Goal: Information Seeking & Learning: Learn about a topic

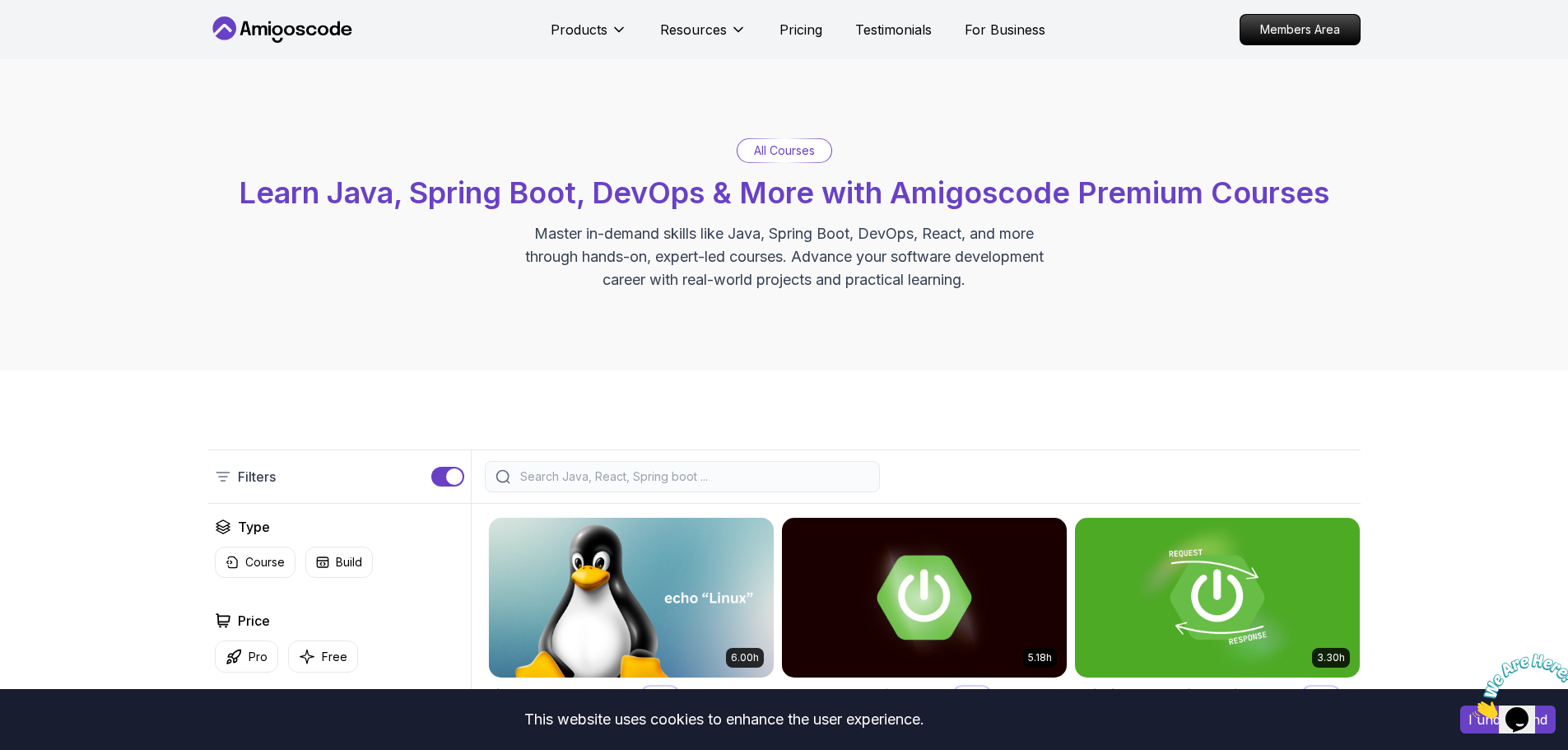
scroll to position [479, 0]
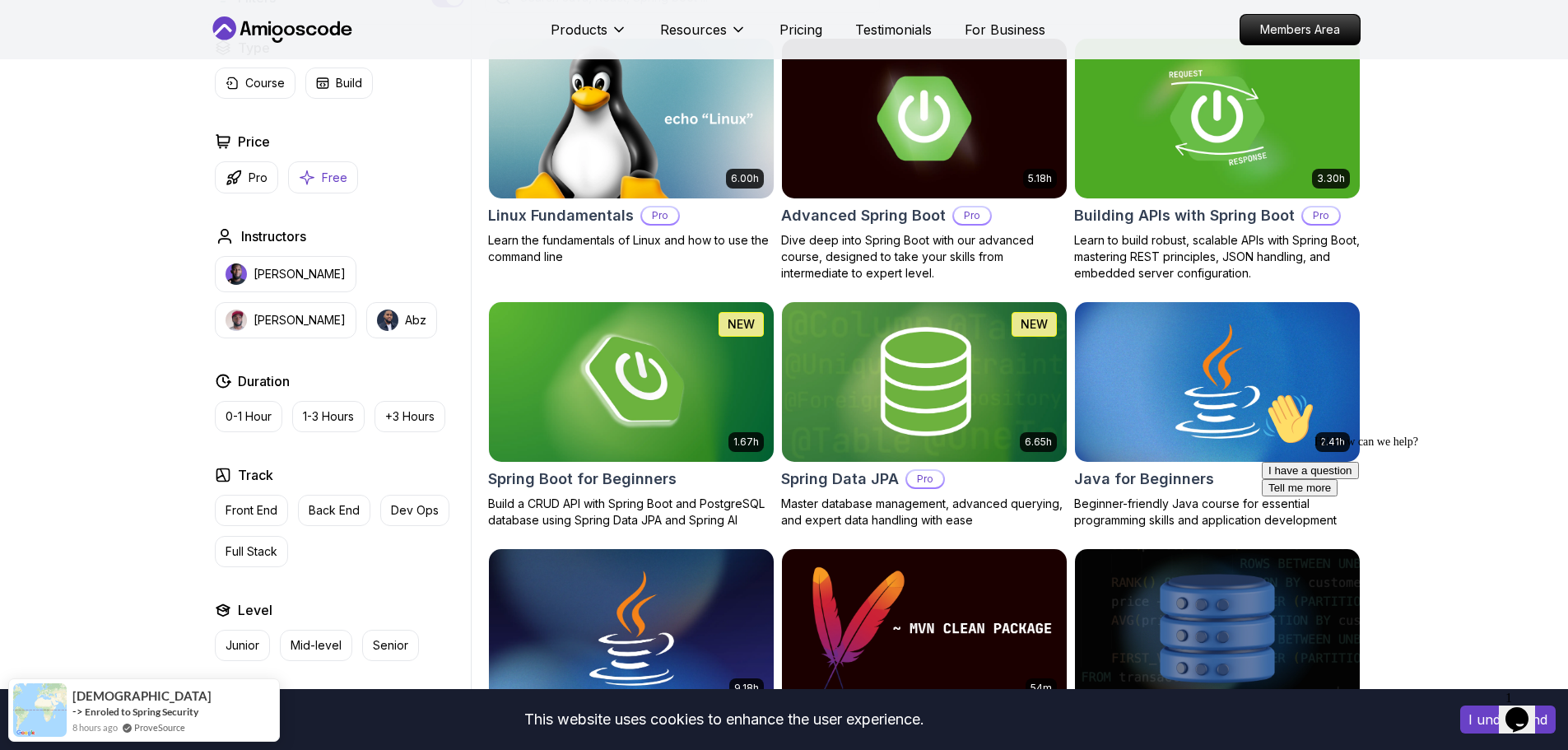
click at [319, 182] on button "Free" at bounding box center [323, 177] width 70 height 32
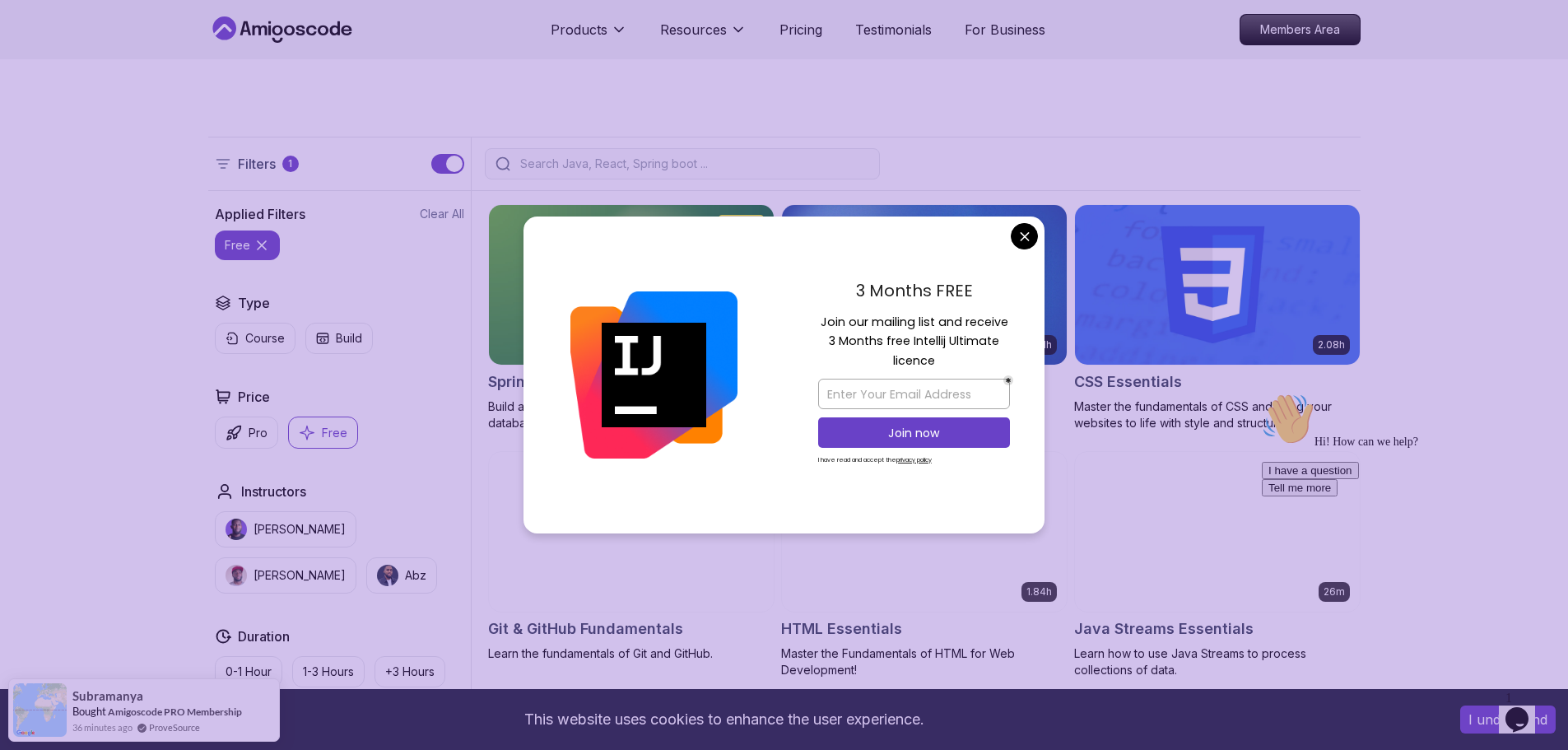
scroll to position [316, 0]
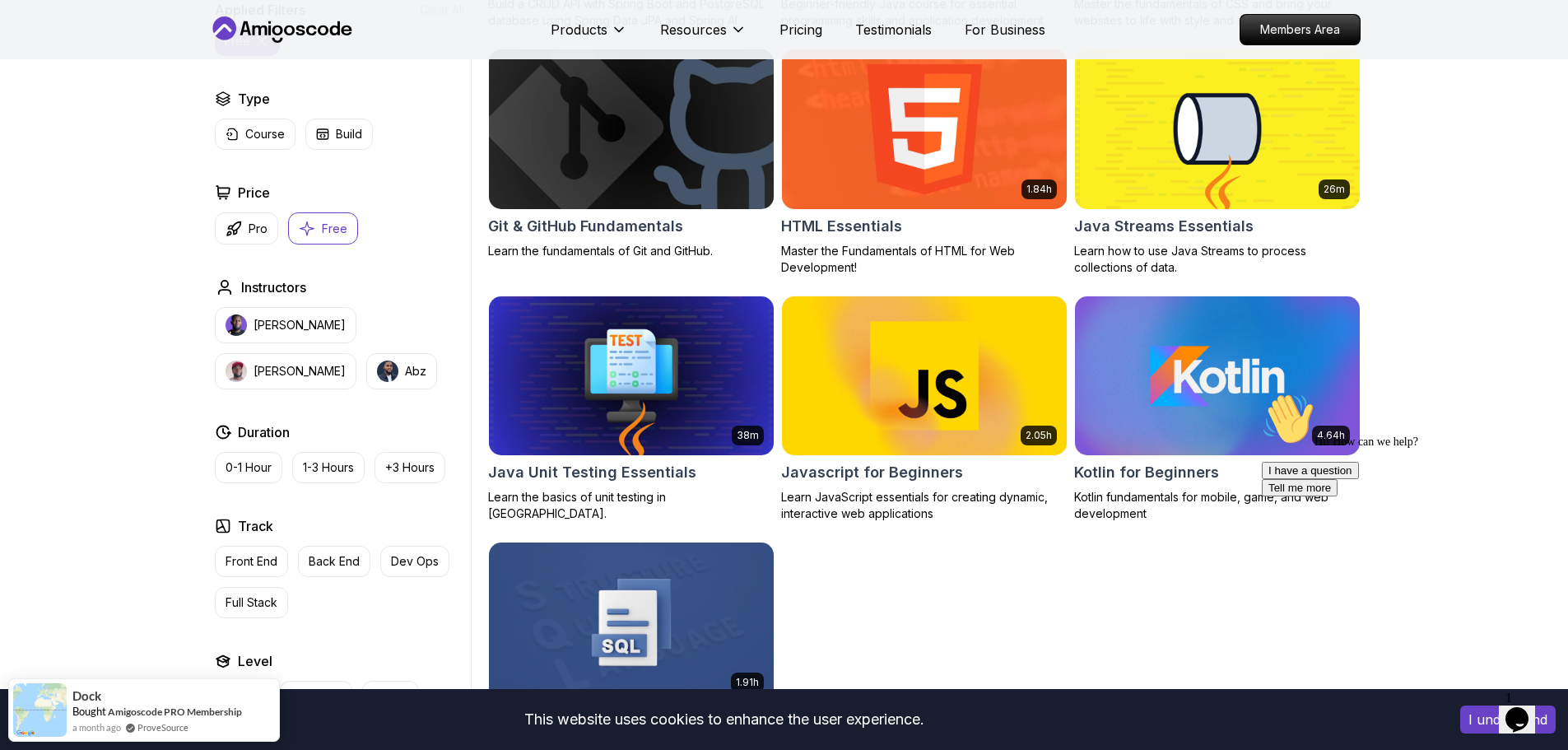
scroll to position [716, 0]
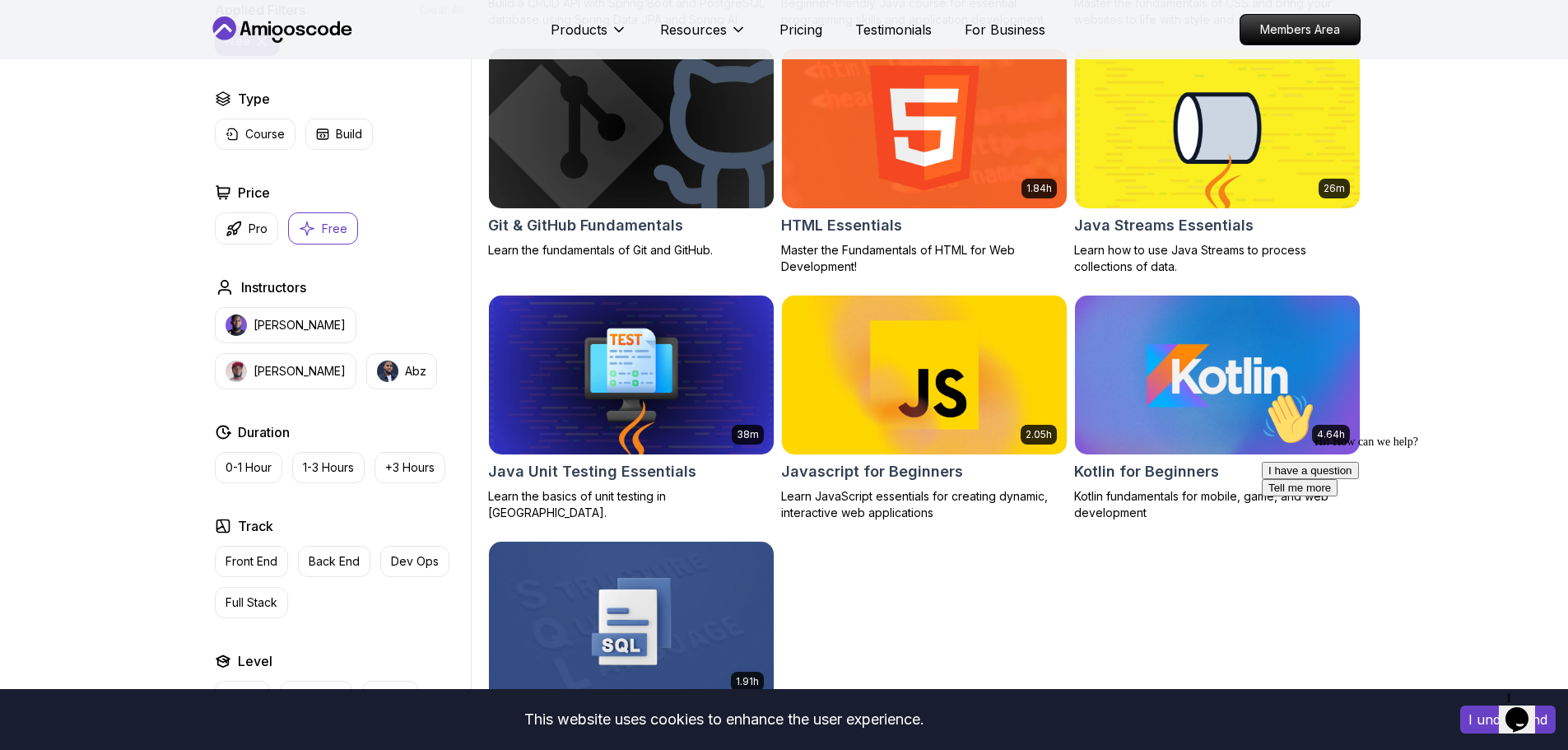
click at [1150, 382] on img at bounding box center [1217, 375] width 299 height 167
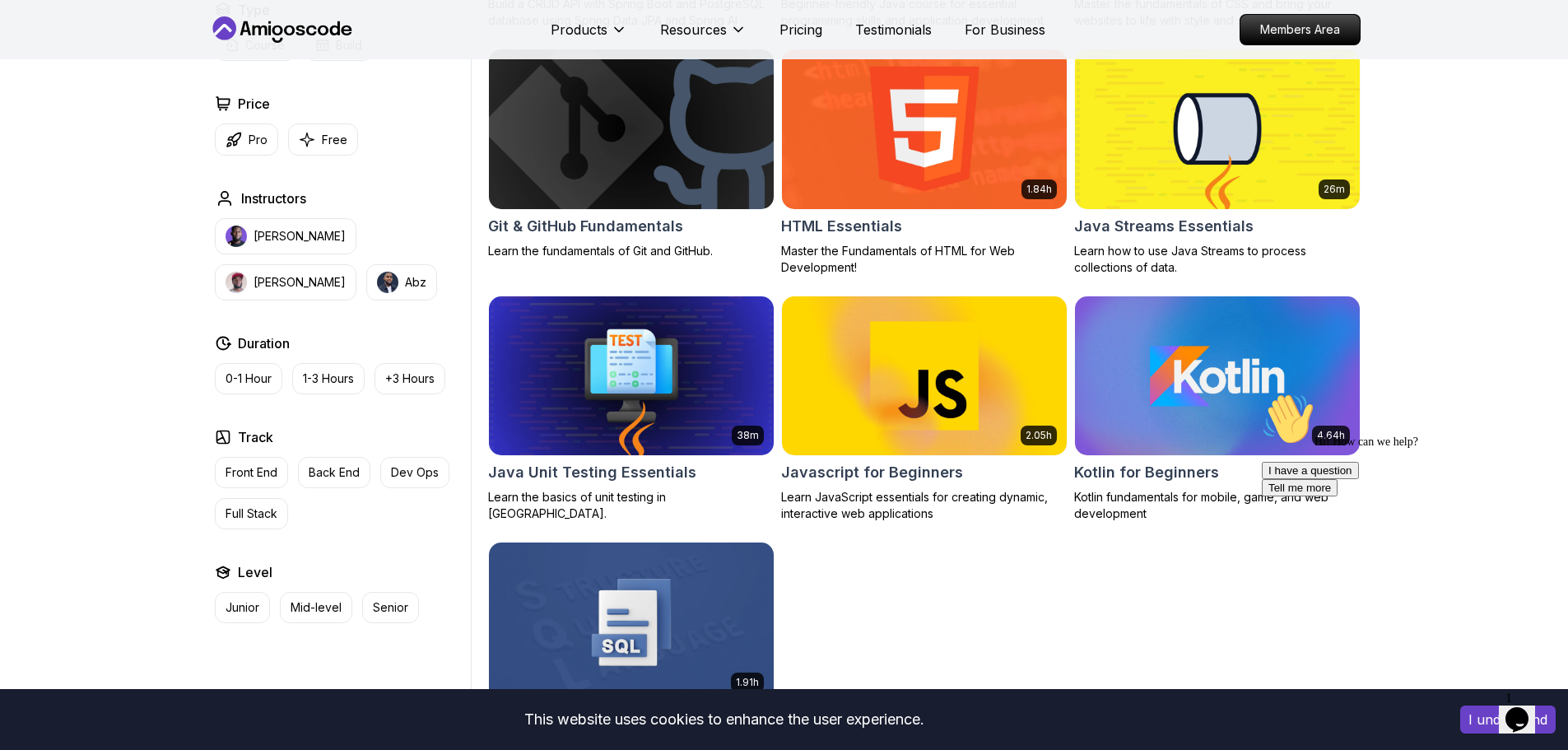
scroll to position [716, 0]
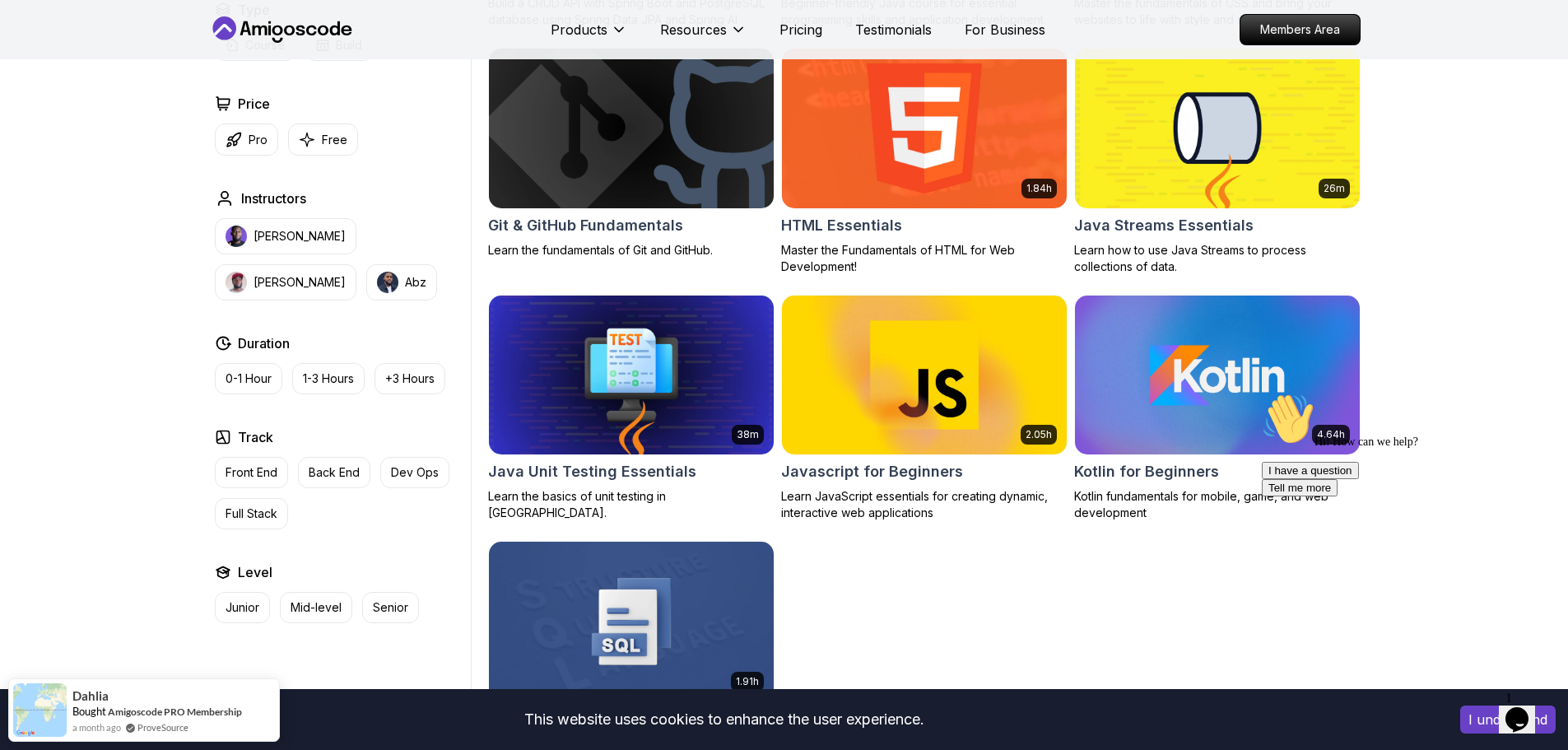
click at [896, 157] on img at bounding box center [924, 128] width 299 height 167
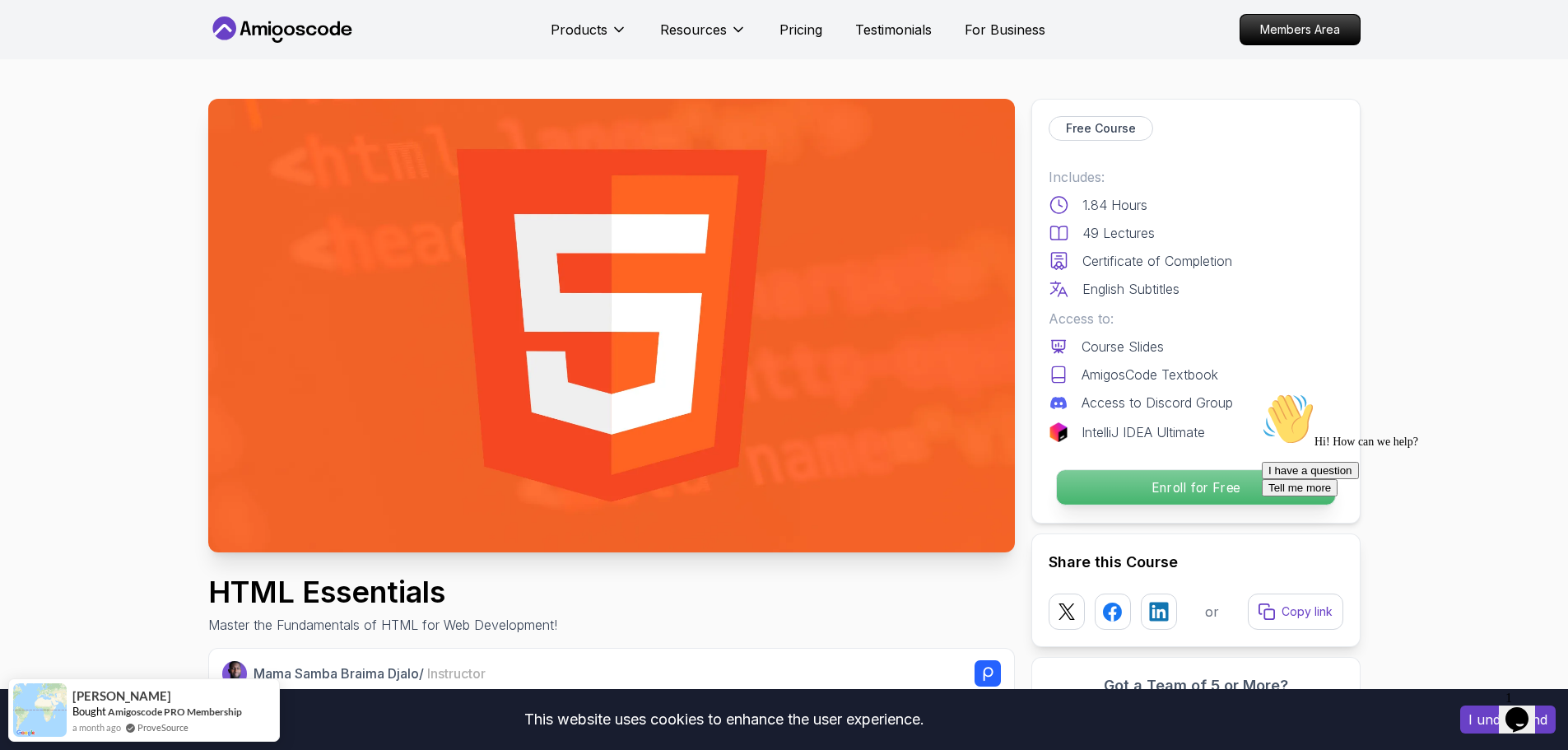
click at [1186, 483] on p "Enroll for Free" at bounding box center [1194, 487] width 278 height 34
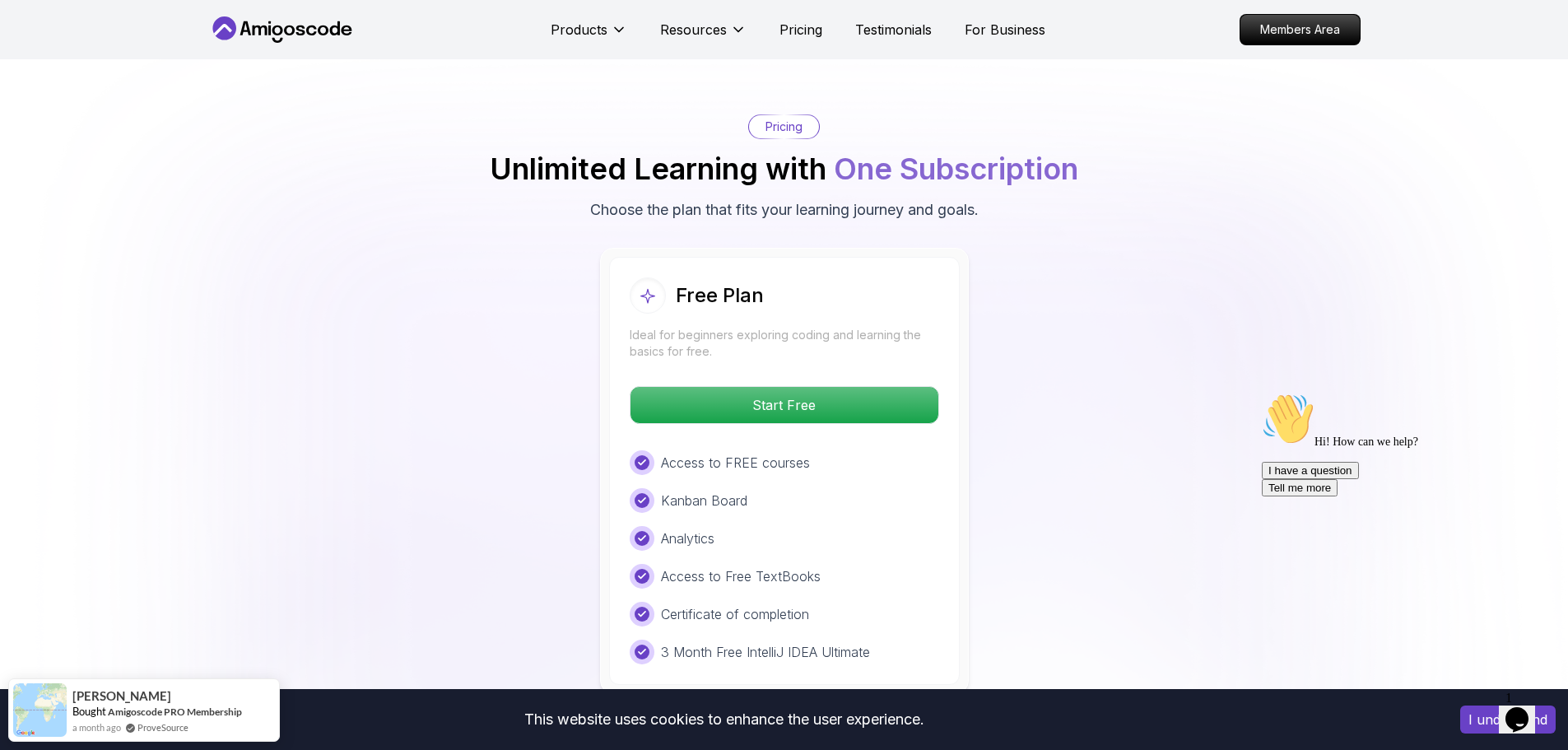
scroll to position [3214, 0]
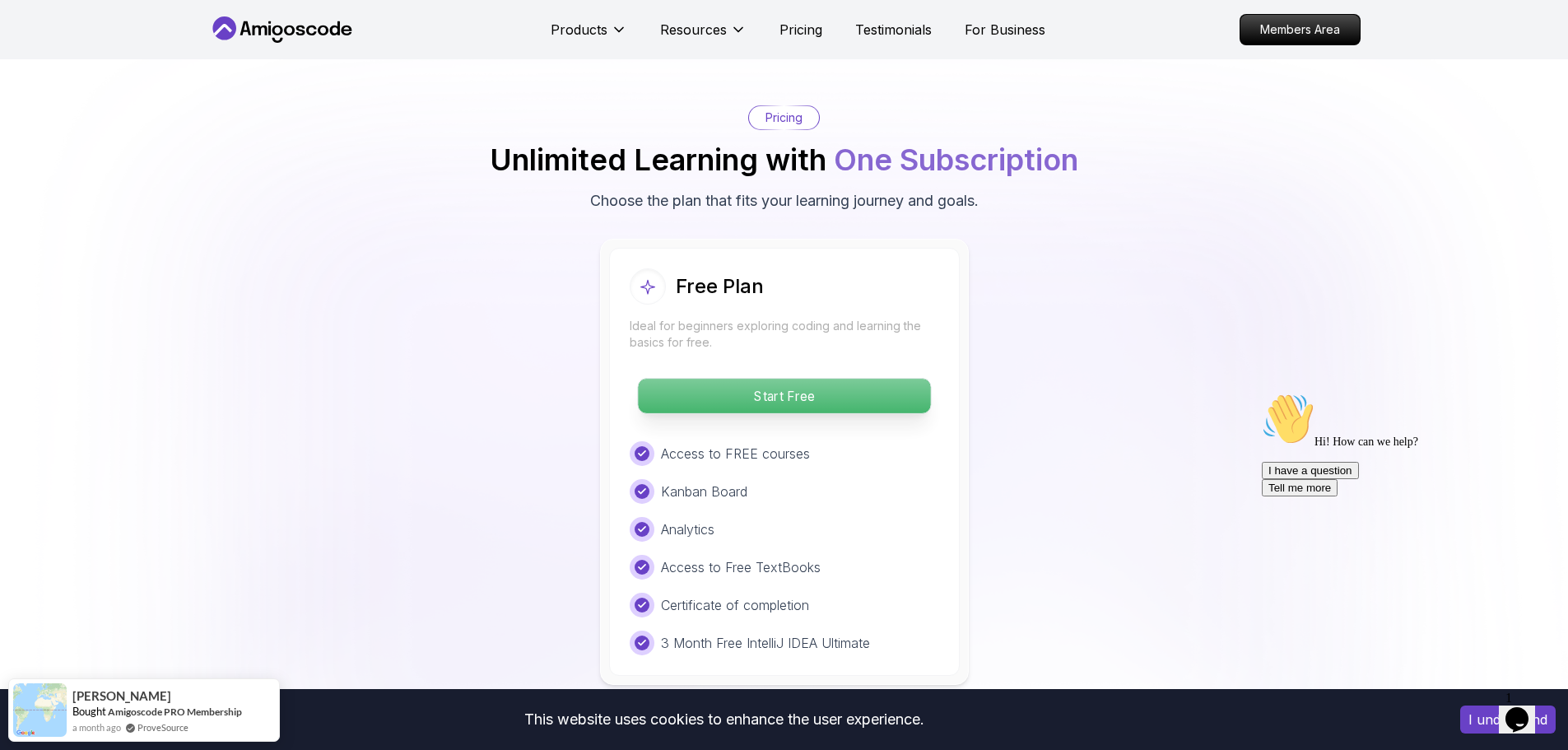
click at [756, 395] on p "Start Free" at bounding box center [784, 396] width 292 height 34
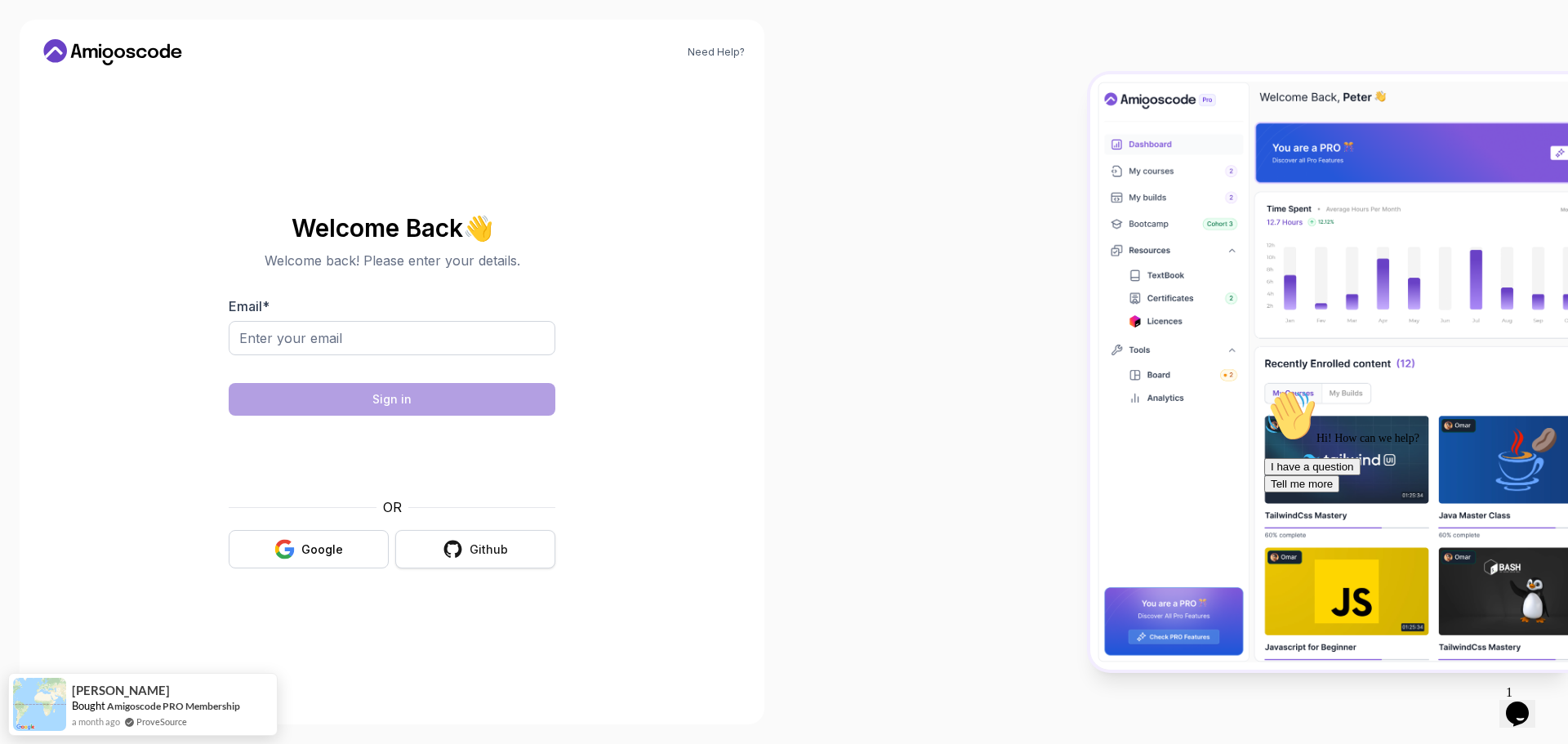
click at [491, 552] on div "Github" at bounding box center [489, 549] width 38 height 16
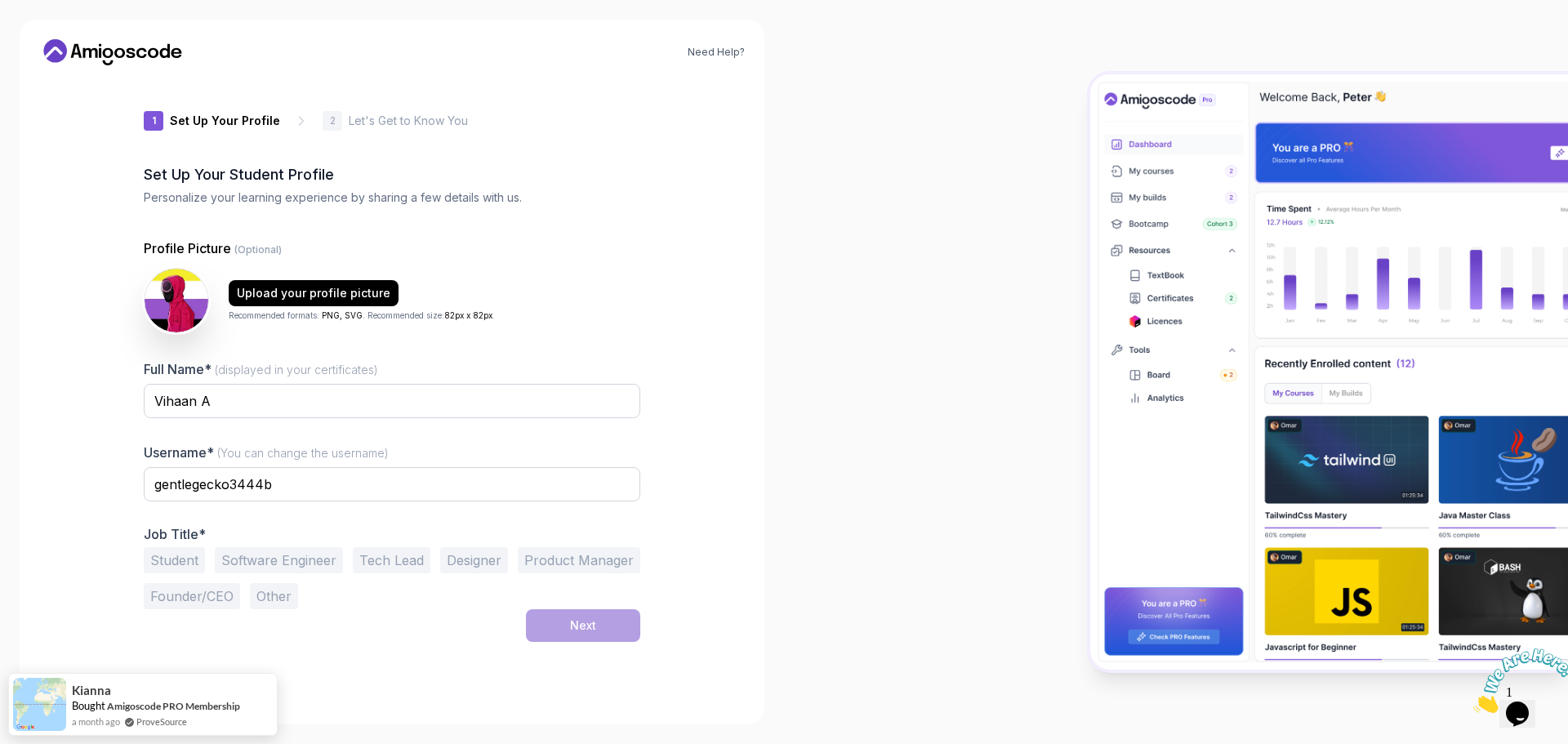
click at [176, 557] on button "Student" at bounding box center [174, 559] width 62 height 26
click at [588, 620] on div "Next" at bounding box center [583, 625] width 26 height 16
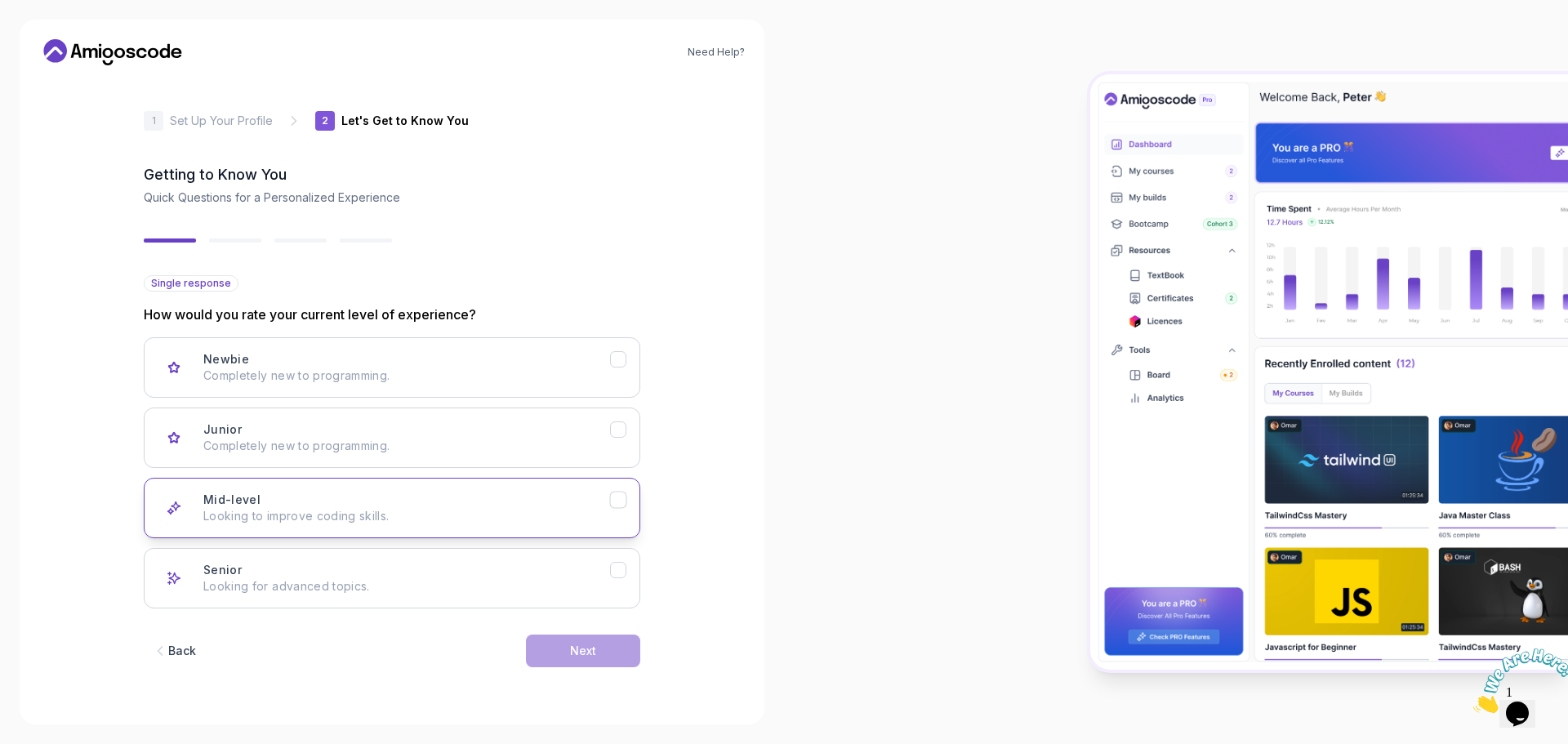
click at [564, 496] on div "Mid-level Looking to improve coding skills." at bounding box center [407, 507] width 407 height 32
click at [622, 639] on button "Next" at bounding box center [584, 651] width 115 height 32
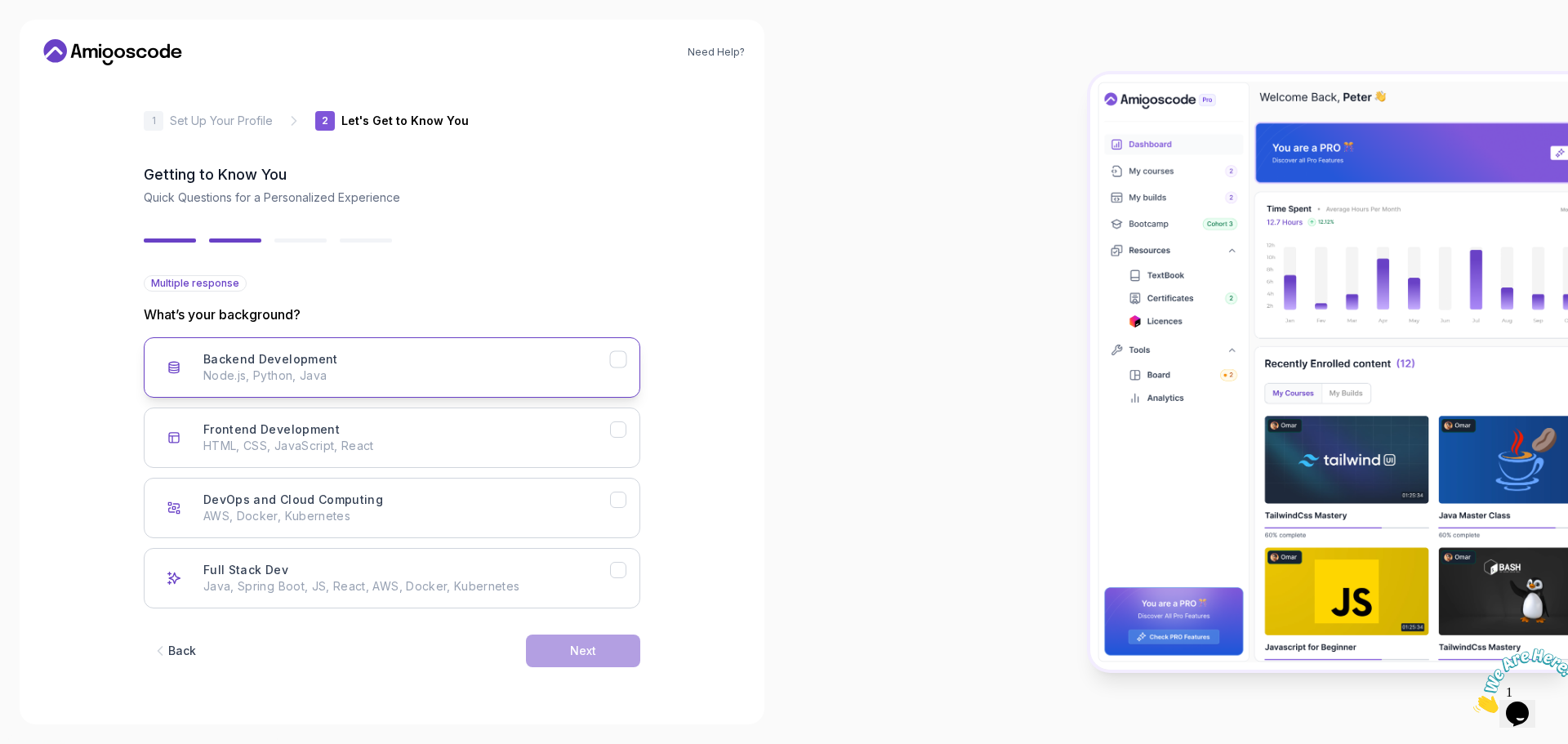
click at [498, 381] on p "Node.js, Python, Java" at bounding box center [407, 375] width 407 height 16
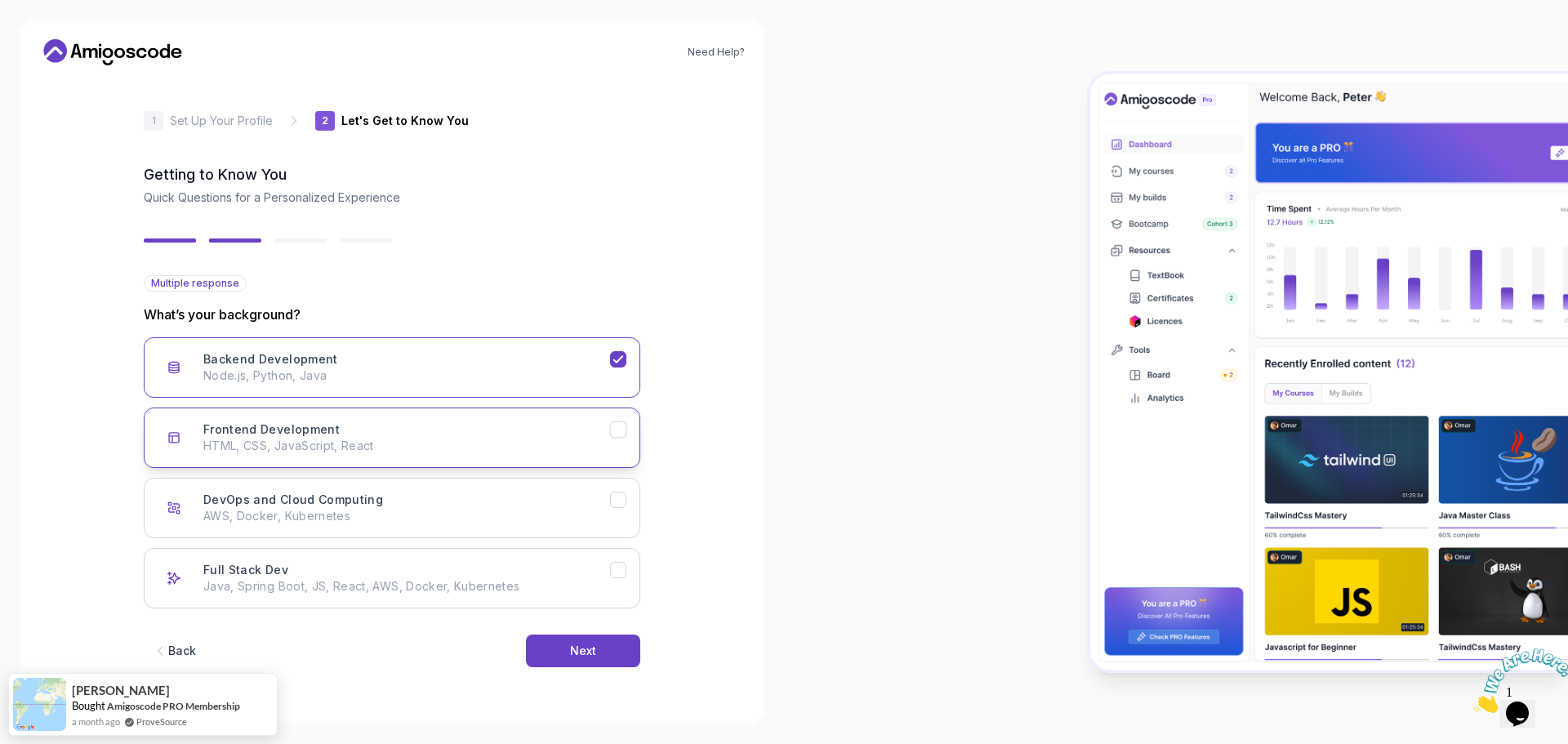
click at [494, 435] on div "Frontend Development HTML, CSS, JavaScript, React" at bounding box center [407, 437] width 407 height 32
click at [611, 654] on button "Next" at bounding box center [584, 651] width 115 height 32
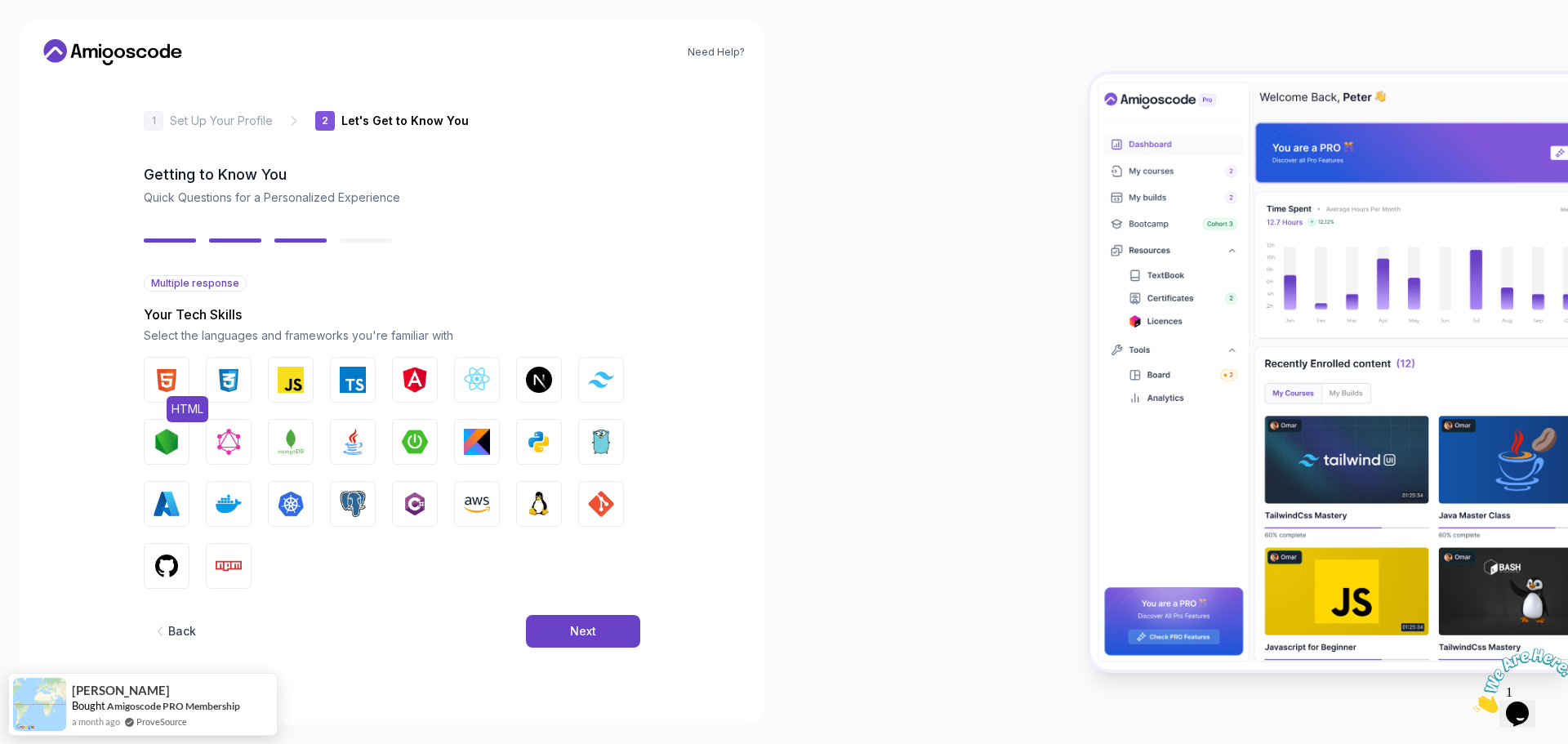
click at [178, 377] on img "button" at bounding box center [167, 379] width 26 height 26
click at [227, 374] on img "button" at bounding box center [228, 379] width 26 height 26
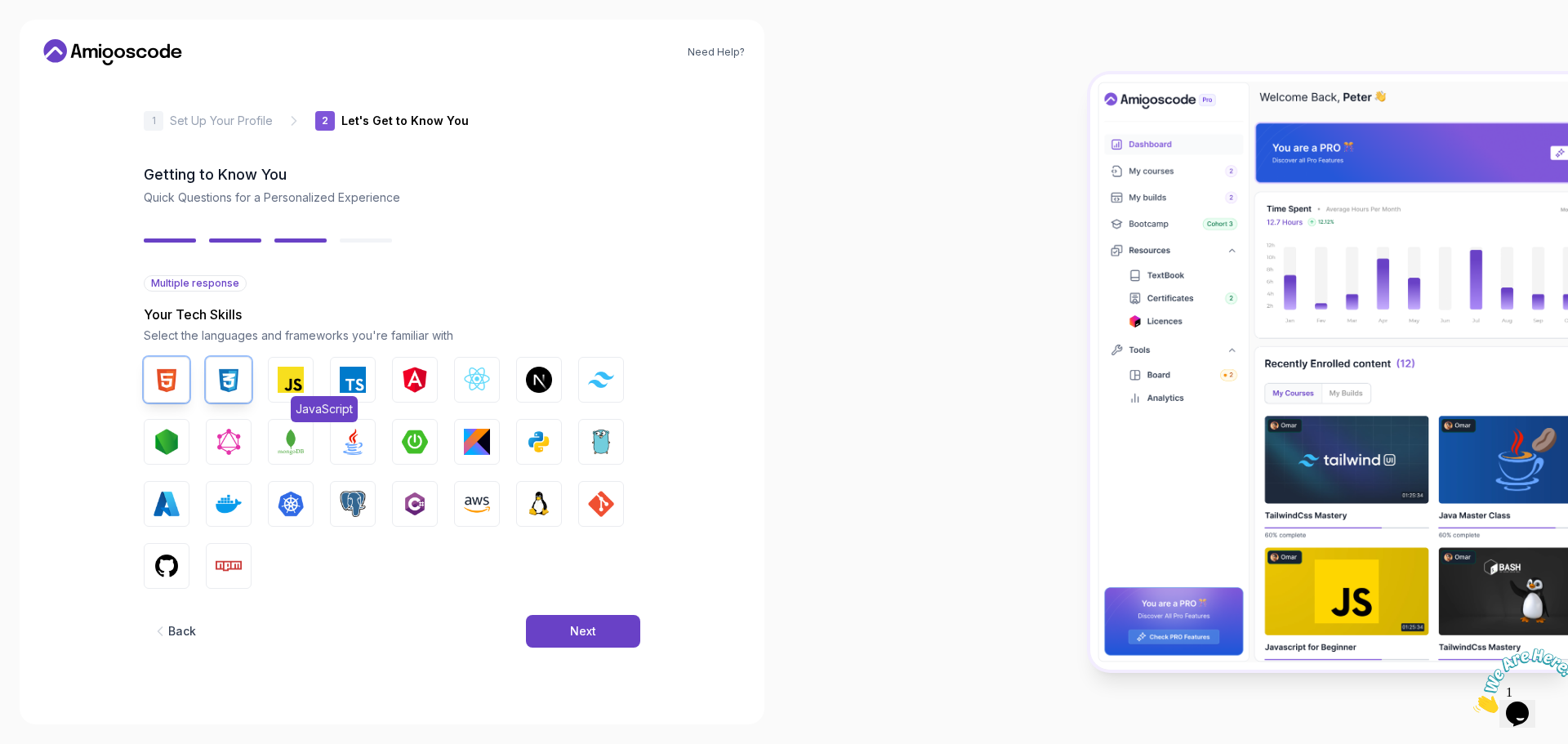
click at [297, 379] on img "button" at bounding box center [291, 379] width 26 height 26
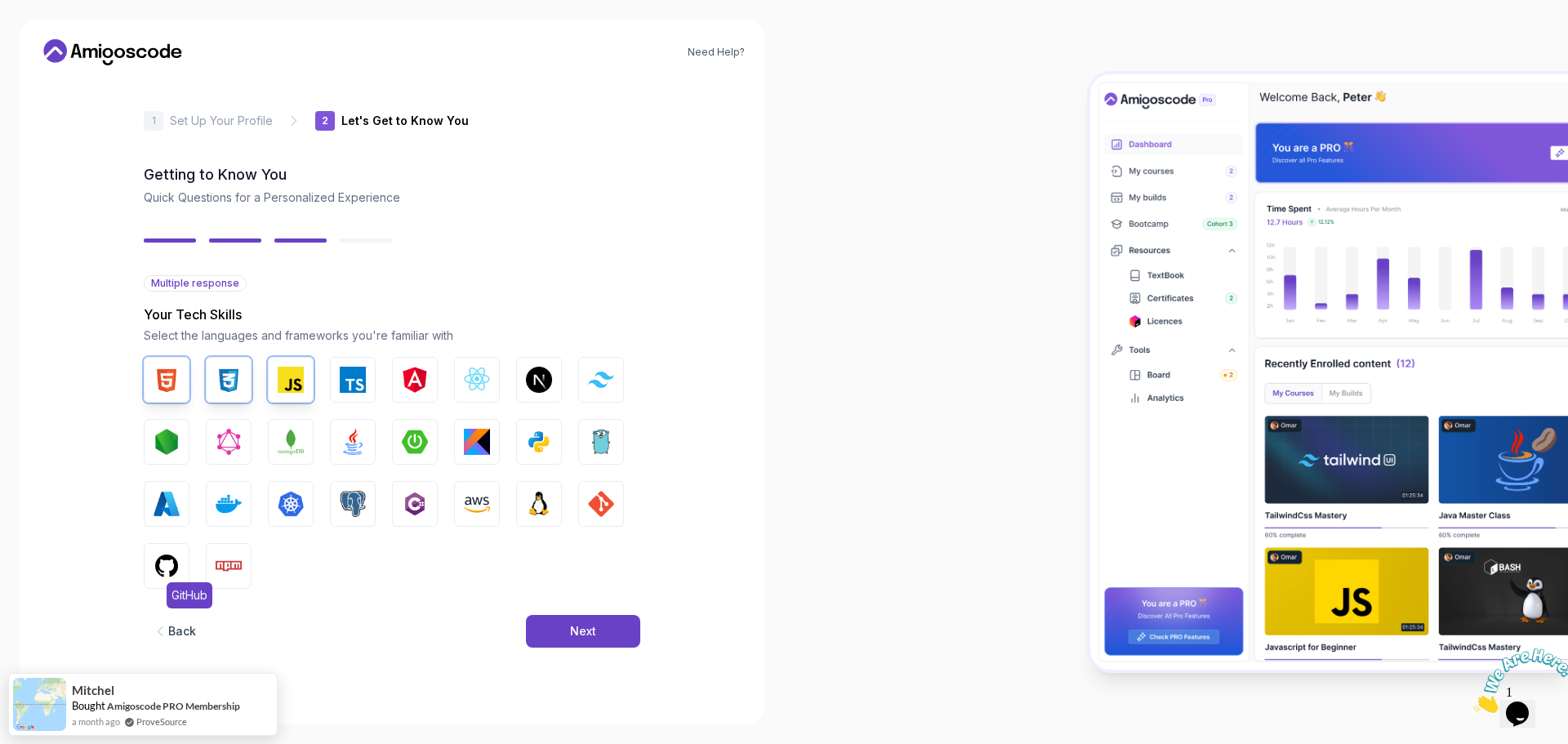
click at [176, 558] on img "button" at bounding box center [167, 565] width 26 height 26
click at [232, 559] on img "button" at bounding box center [228, 565] width 26 height 26
click at [542, 503] on img "button" at bounding box center [539, 504] width 26 height 26
click at [542, 421] on button "Python" at bounding box center [539, 442] width 46 height 46
click at [471, 389] on img "button" at bounding box center [477, 379] width 26 height 26
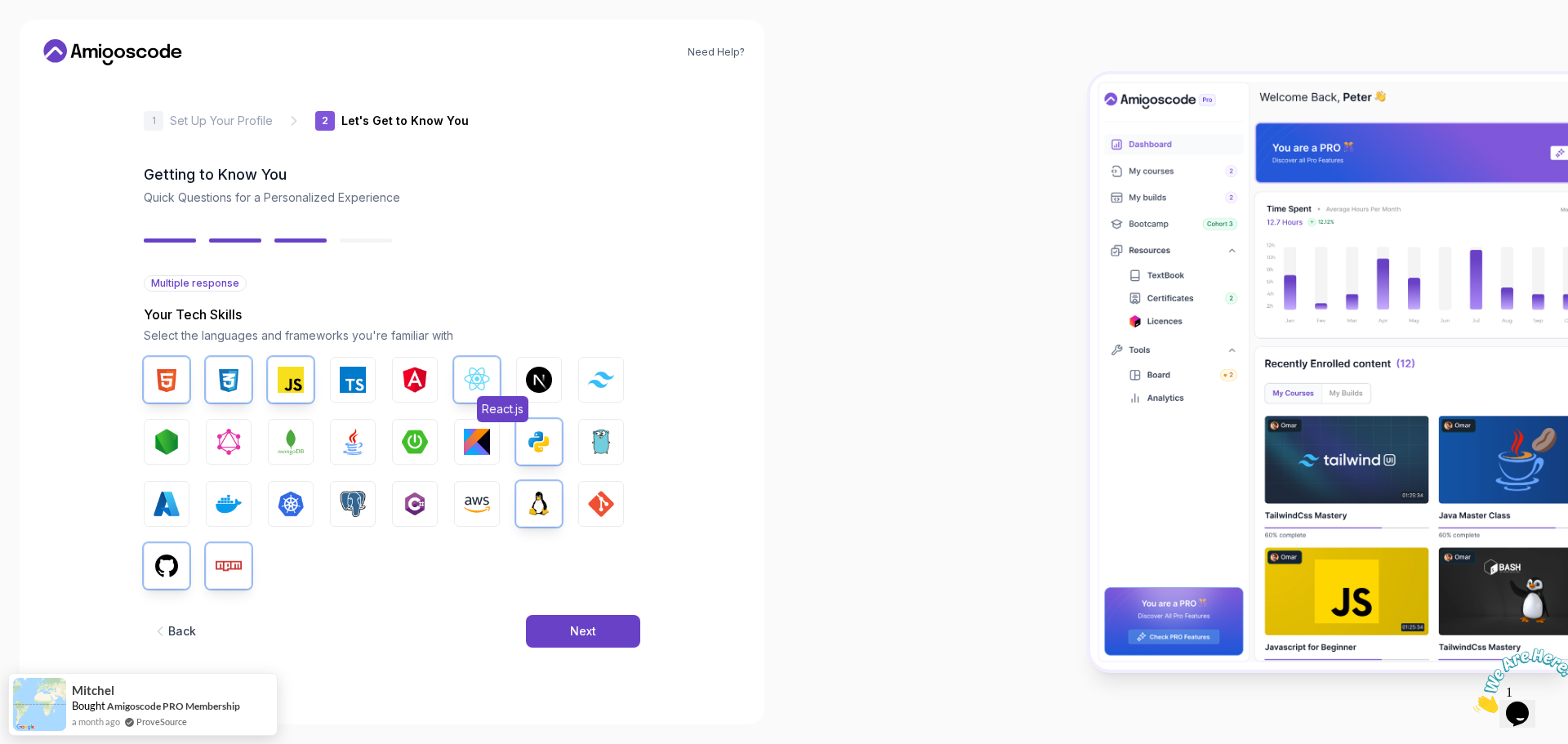
click at [471, 389] on img "button" at bounding box center [477, 379] width 26 height 26
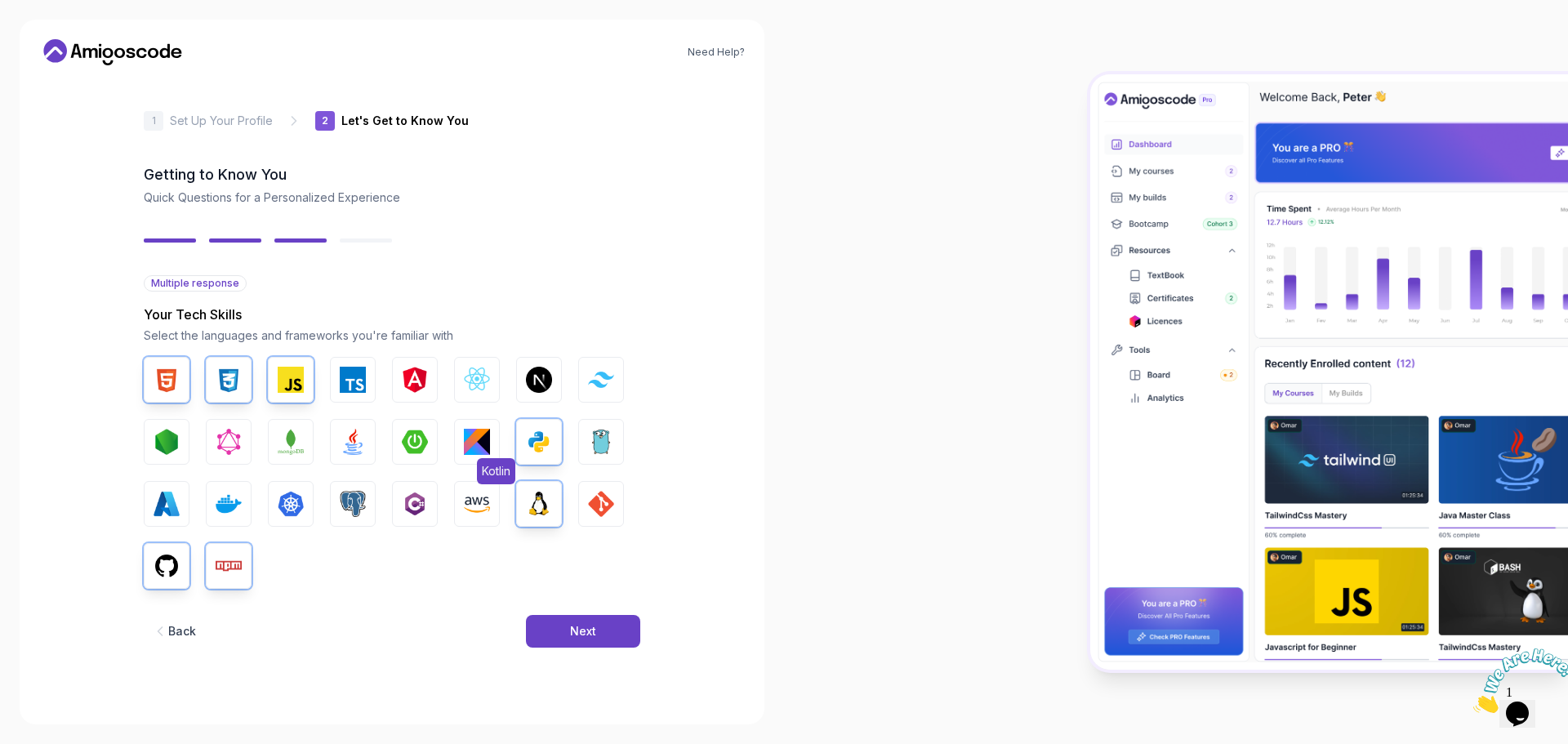
click at [468, 447] on img "button" at bounding box center [477, 442] width 26 height 26
click at [620, 637] on button "Next" at bounding box center [584, 631] width 115 height 32
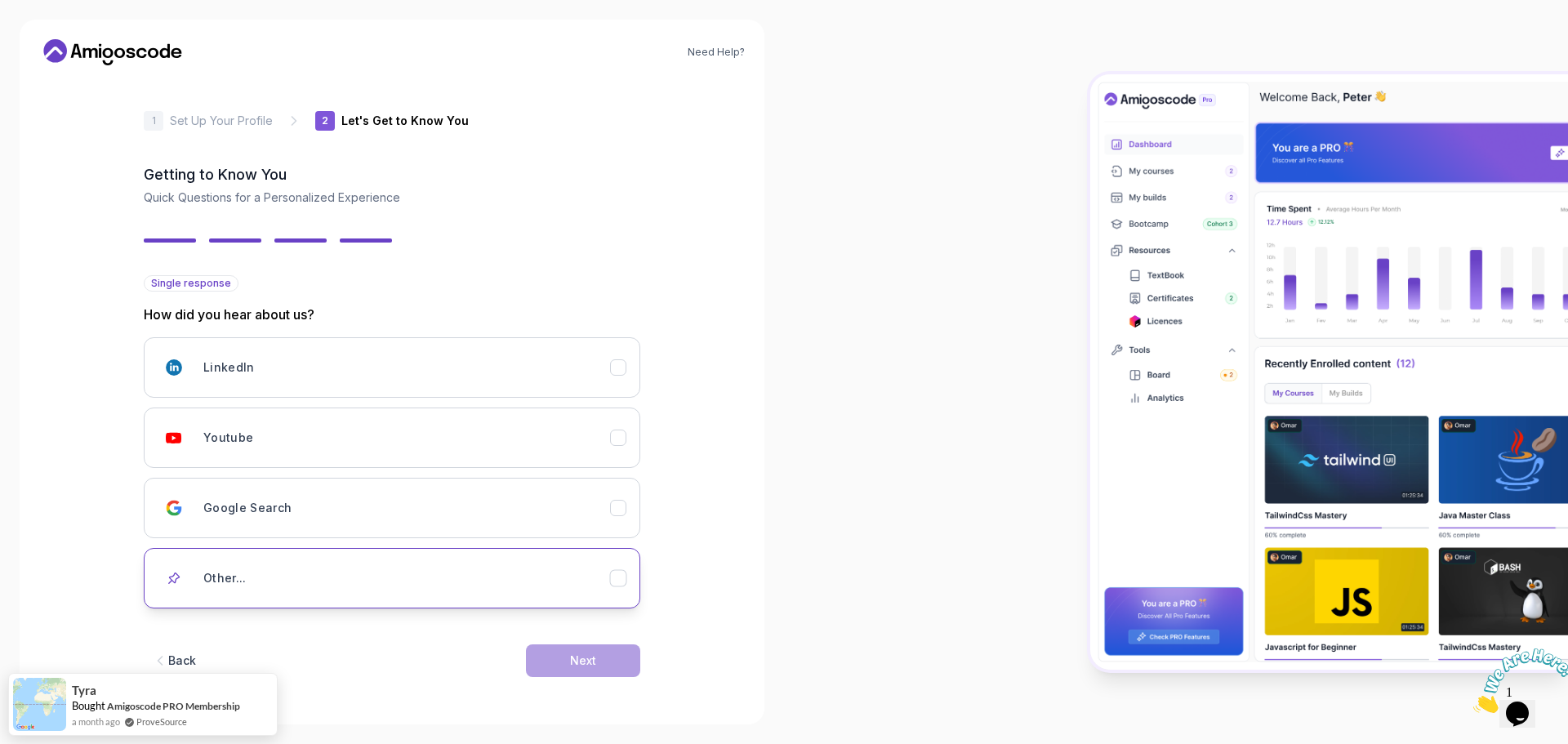
click at [504, 597] on button "Other..." at bounding box center [391, 577] width 496 height 61
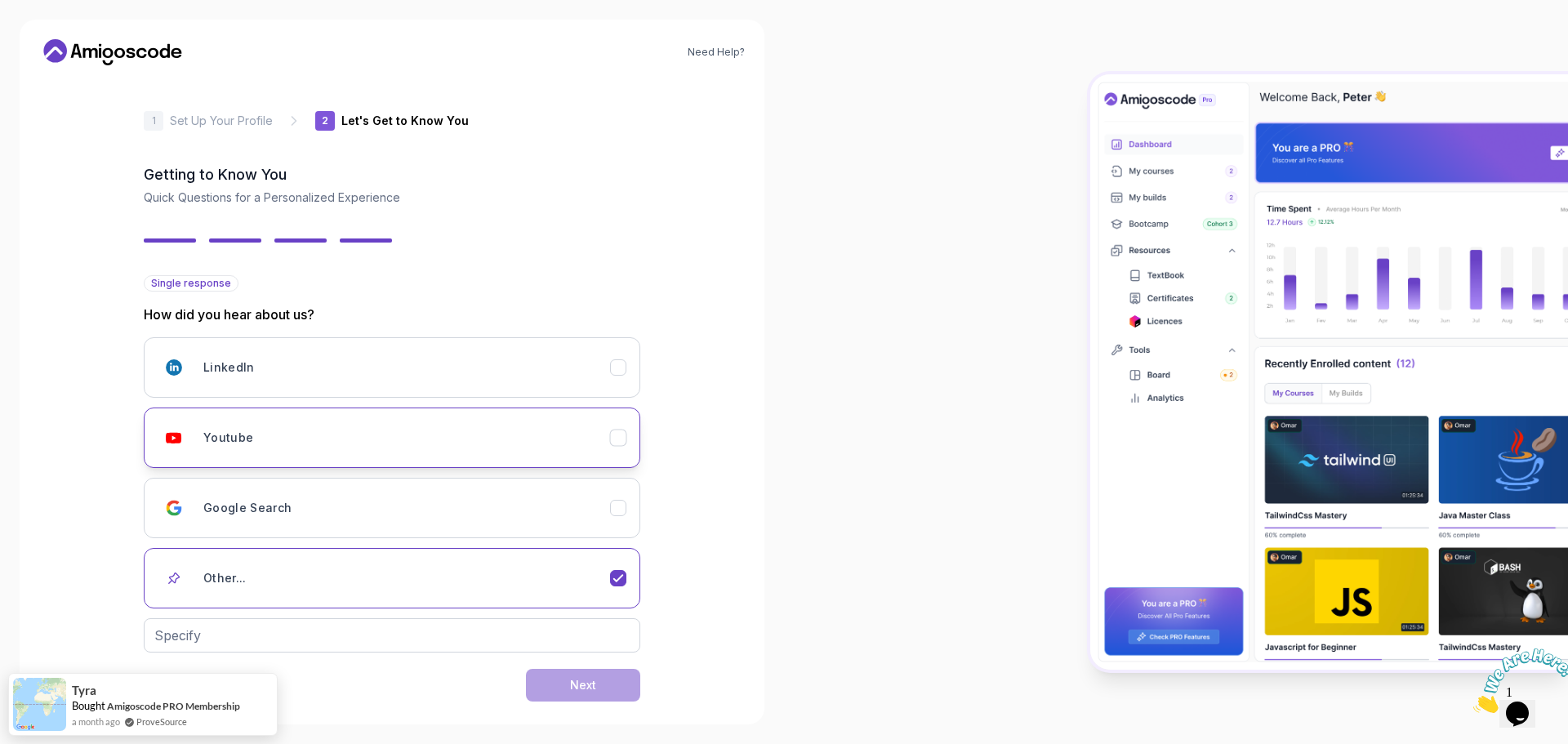
click at [429, 427] on div "Youtube" at bounding box center [407, 437] width 407 height 32
click at [596, 674] on button "Next" at bounding box center [584, 660] width 115 height 32
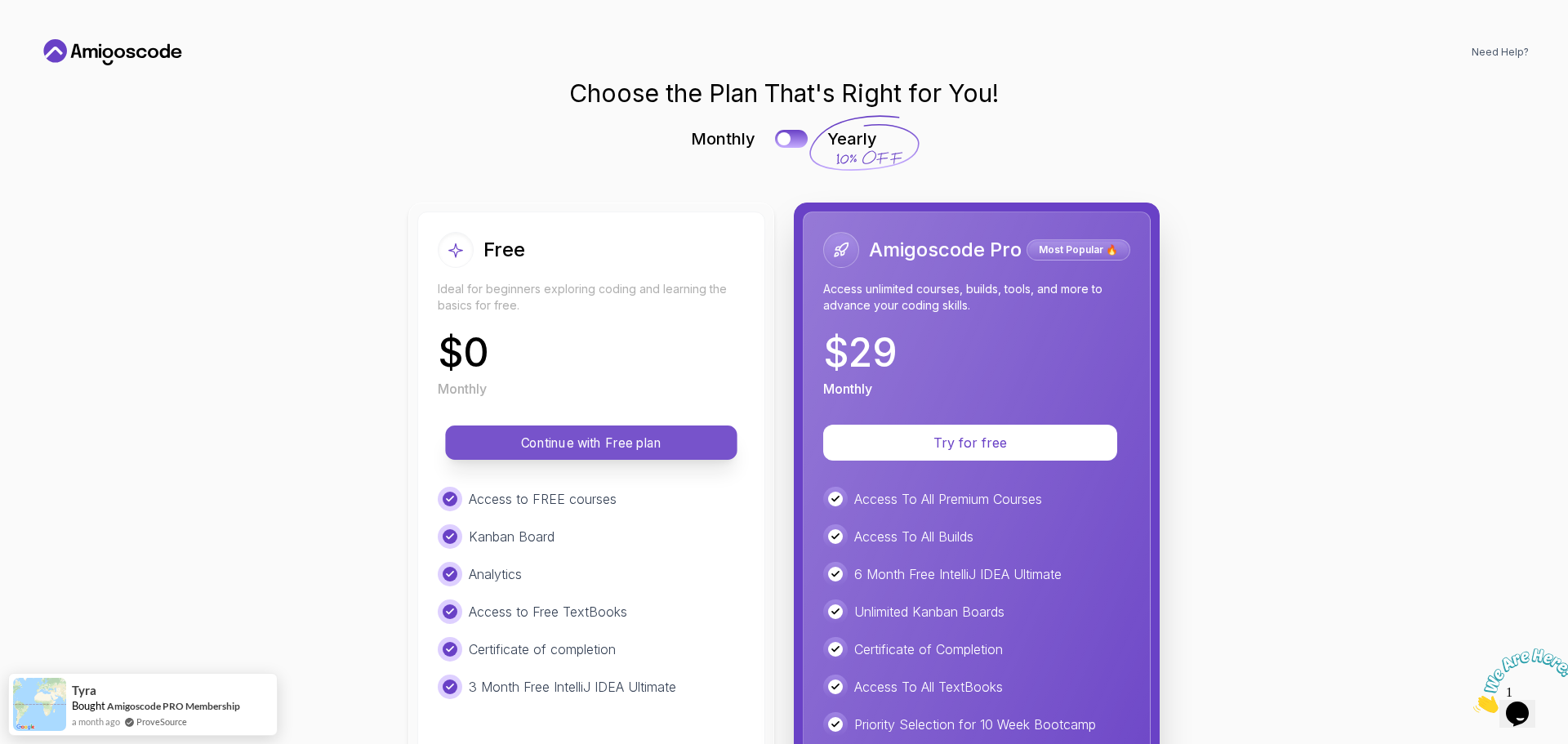
click at [600, 431] on button "Continue with Free plan" at bounding box center [590, 442] width 291 height 34
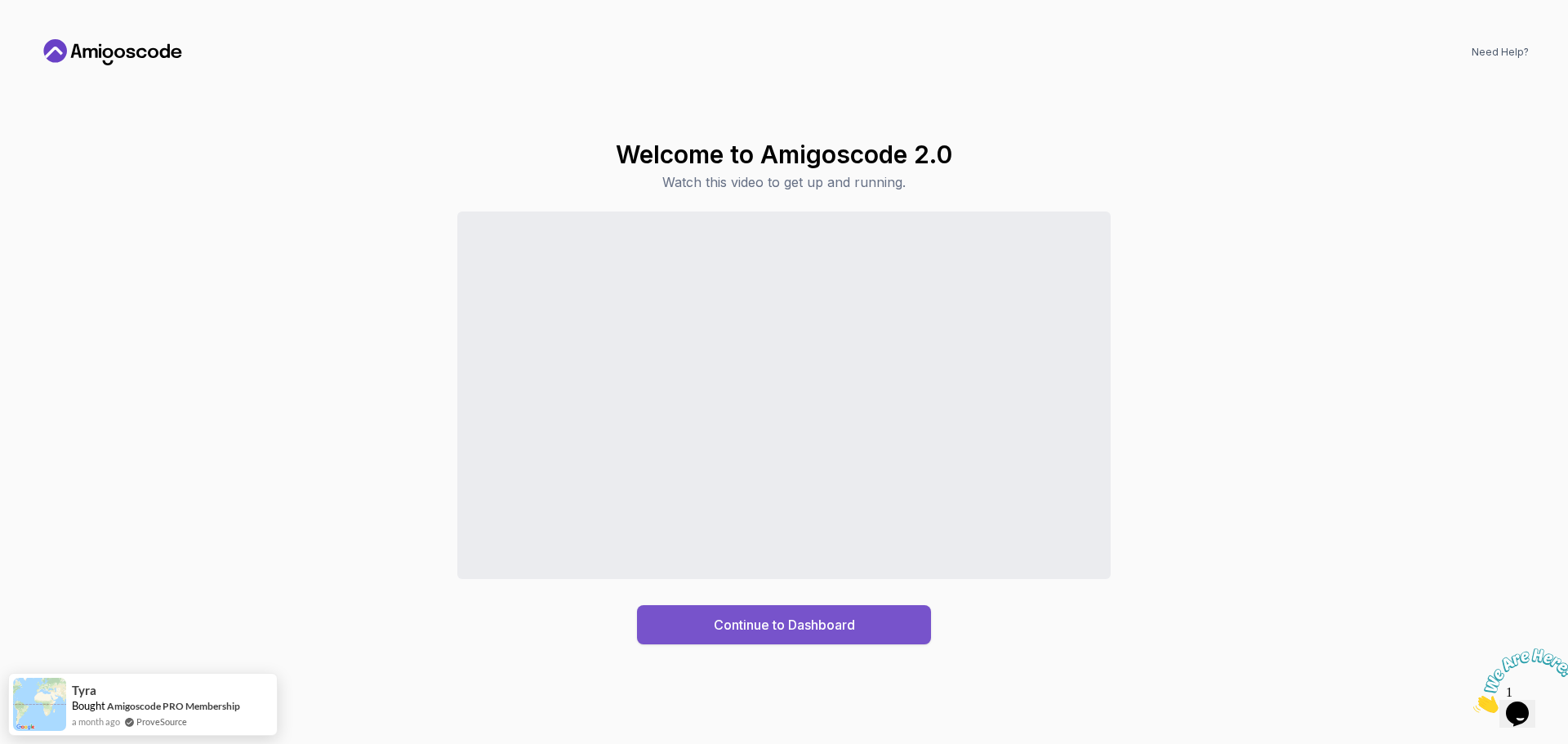
click at [782, 624] on div "Continue to Dashboard" at bounding box center [784, 624] width 141 height 20
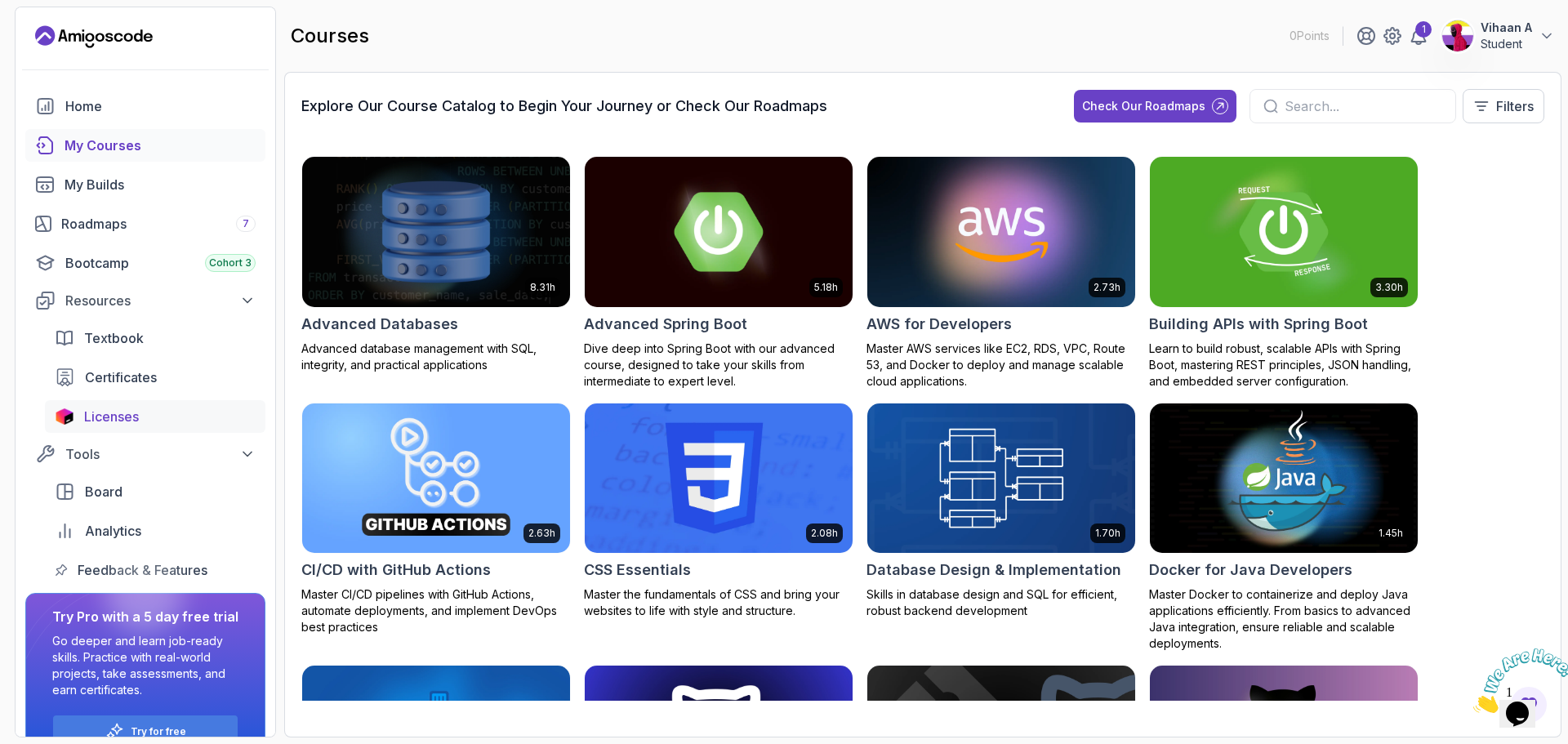
click at [129, 414] on span "Licenses" at bounding box center [111, 416] width 55 height 20
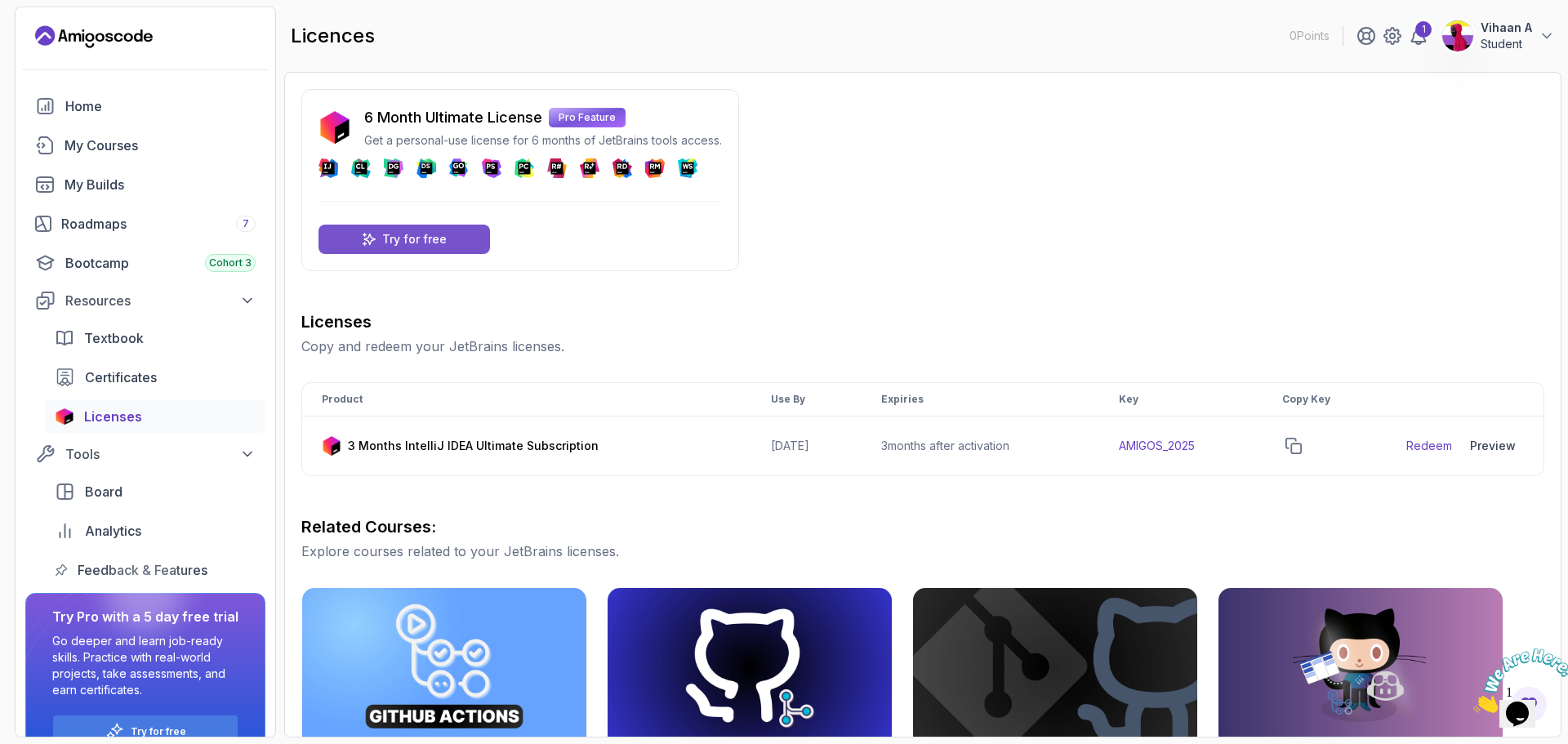
click at [440, 244] on p "Try for free" at bounding box center [414, 239] width 65 height 16
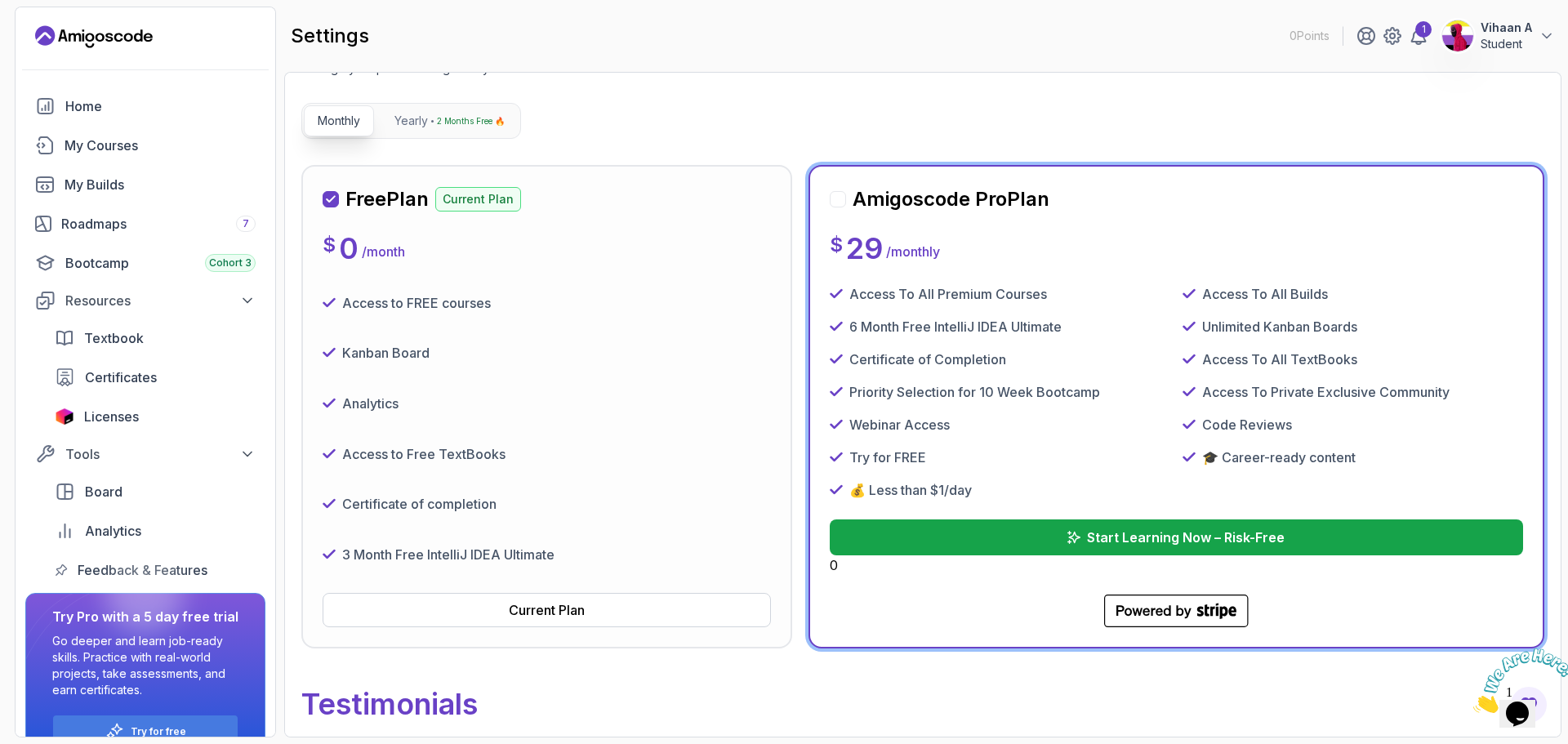
scroll to position [136, 0]
click at [125, 423] on span "Licenses" at bounding box center [111, 416] width 55 height 20
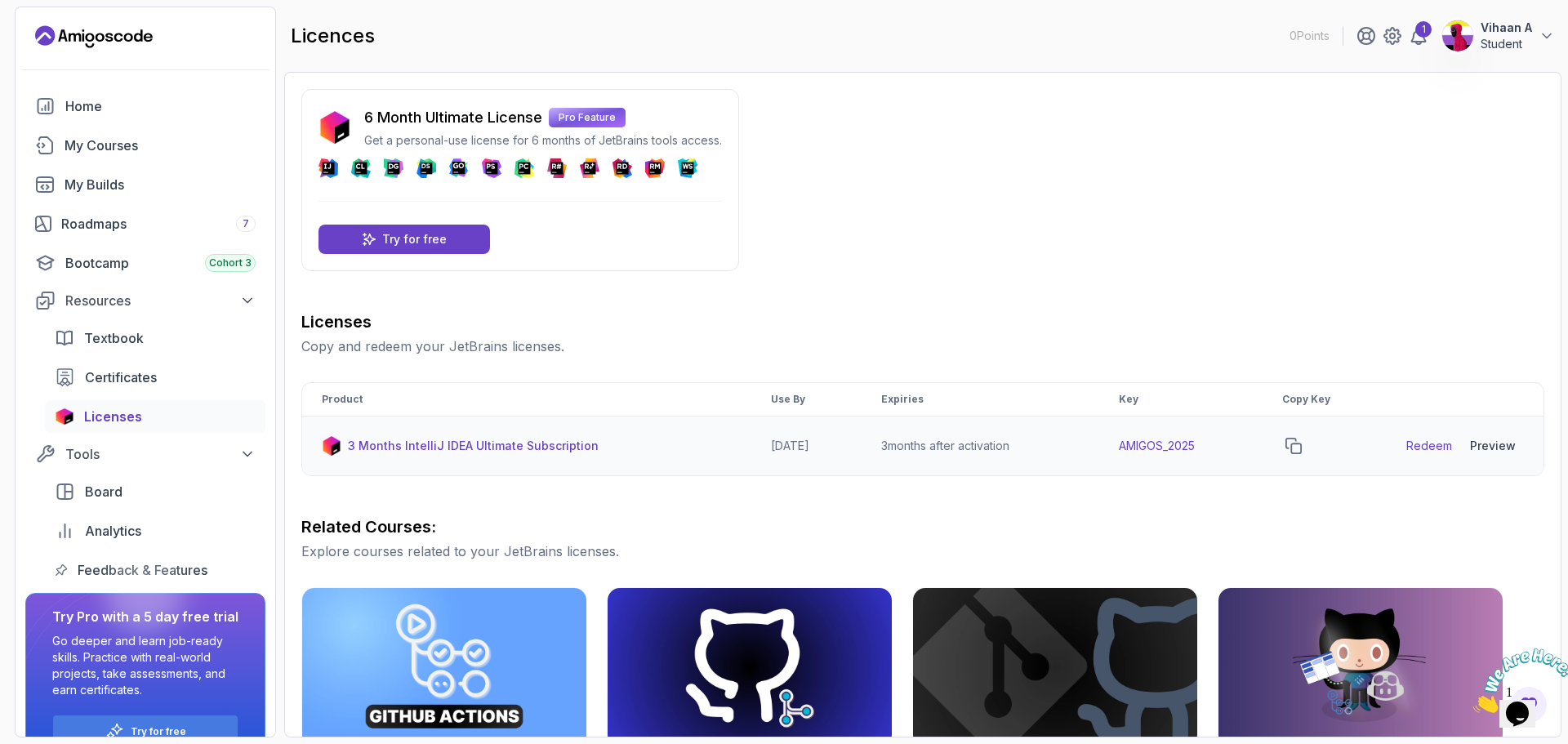
click at [467, 447] on p "3 Months IntelliJ IDEA Ultimate Subscription" at bounding box center [473, 445] width 250 height 16
click at [1497, 450] on div "Preview" at bounding box center [1494, 445] width 46 height 16
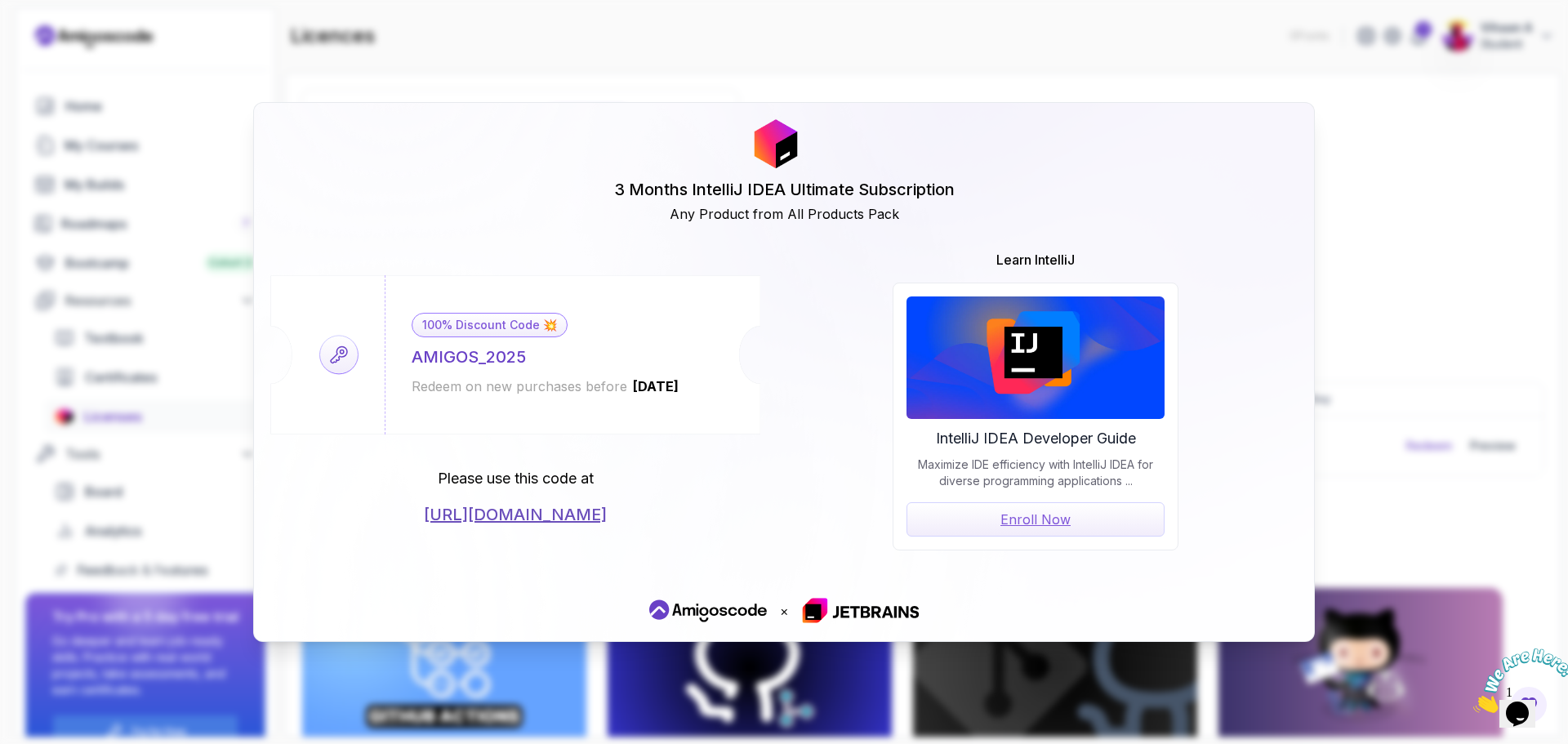
click at [1497, 450] on div "3 Months IntelliJ IDEA Ultimate Subscription Any Product from All Products Pack…" at bounding box center [784, 372] width 1568 height 744
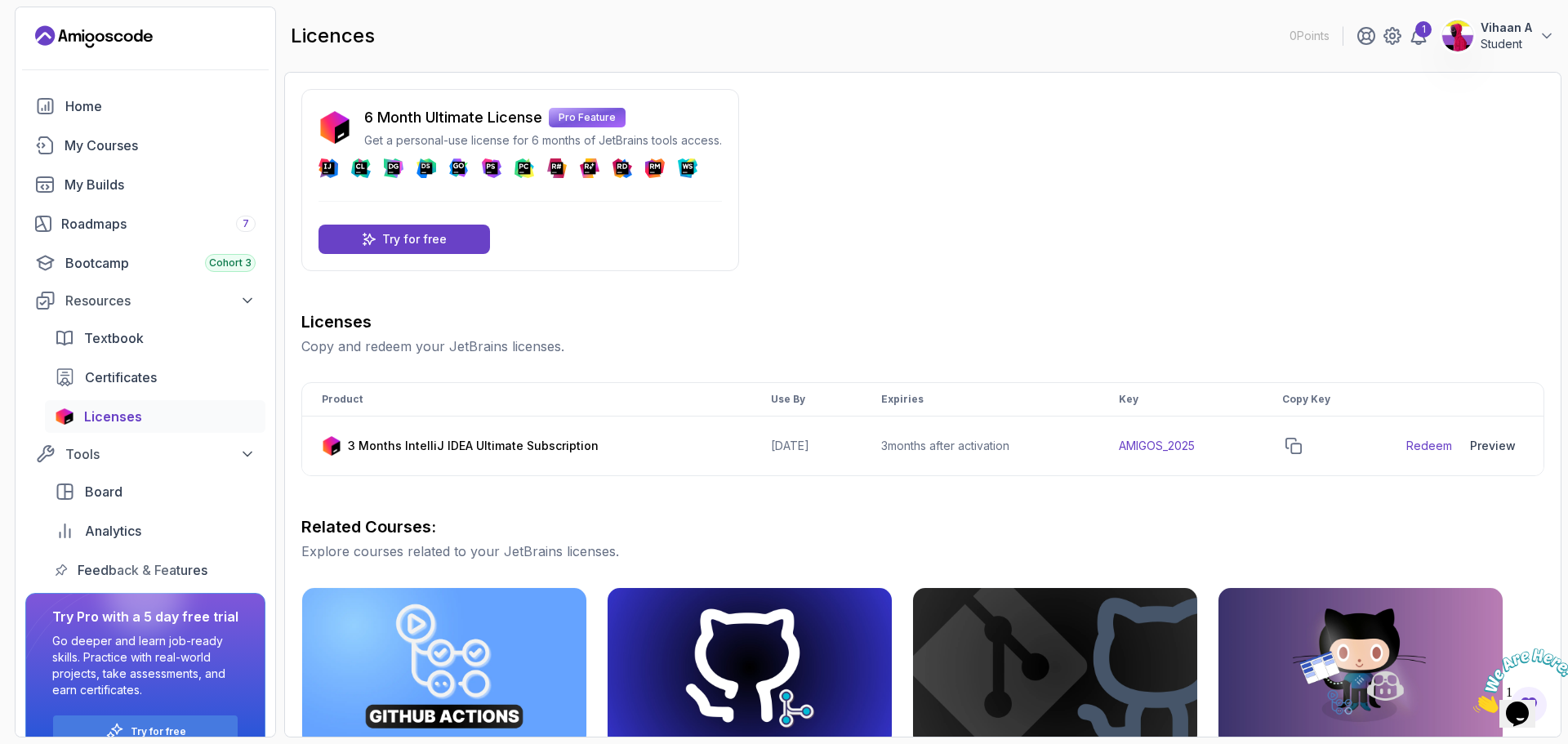
scroll to position [35, 0]
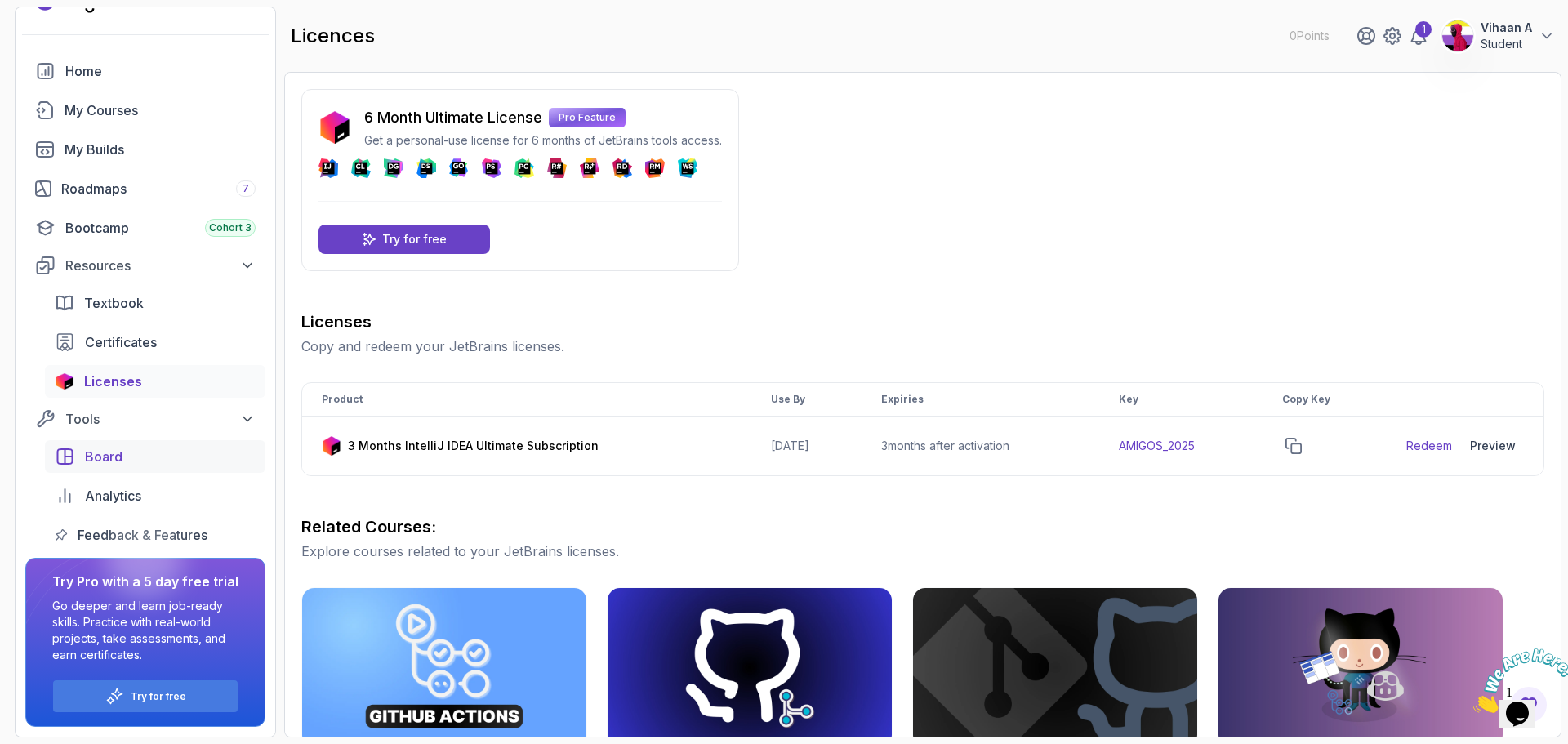
click at [129, 465] on div "Board" at bounding box center [170, 456] width 171 height 20
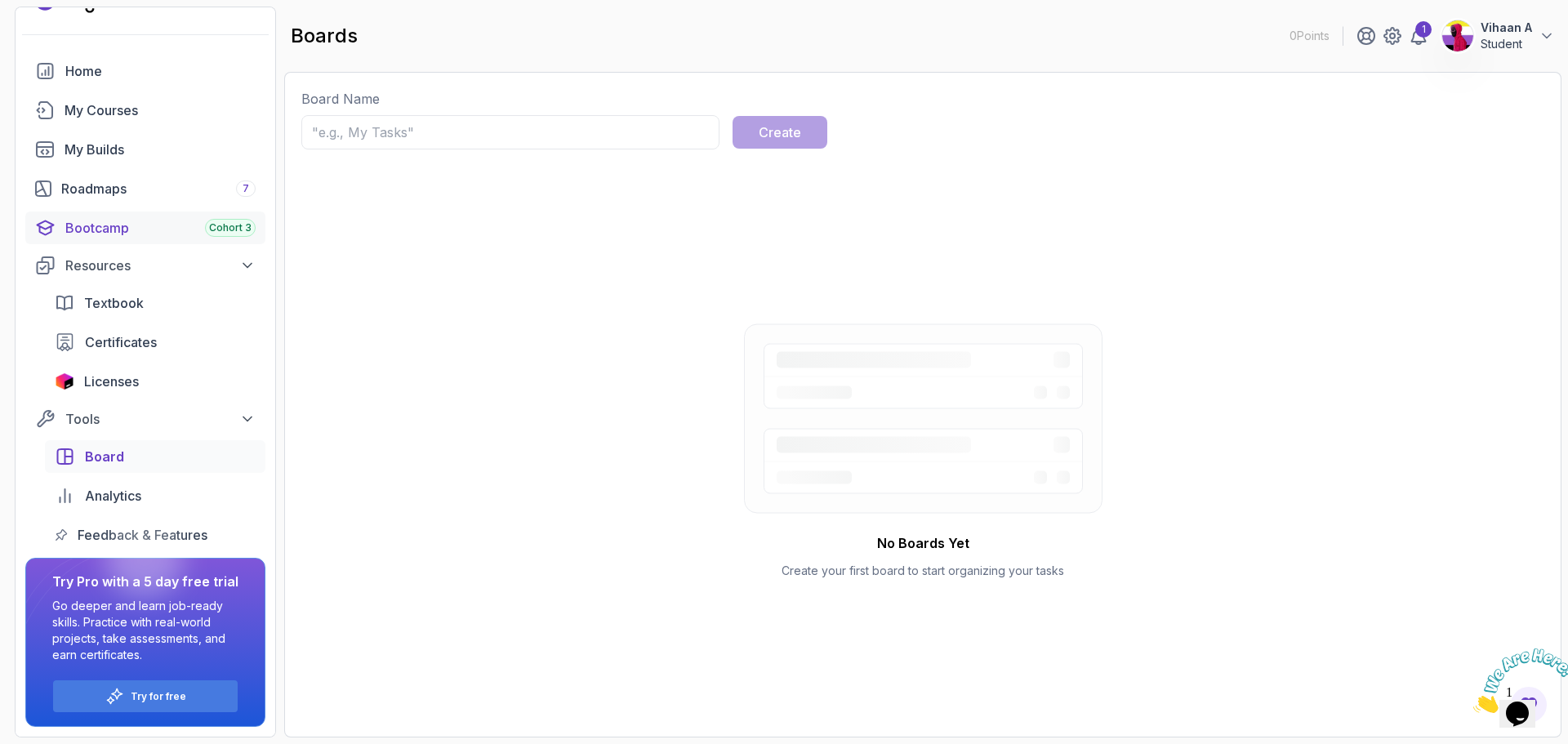
click at [110, 231] on div "Bootcamp Cohort 3" at bounding box center [160, 227] width 191 height 20
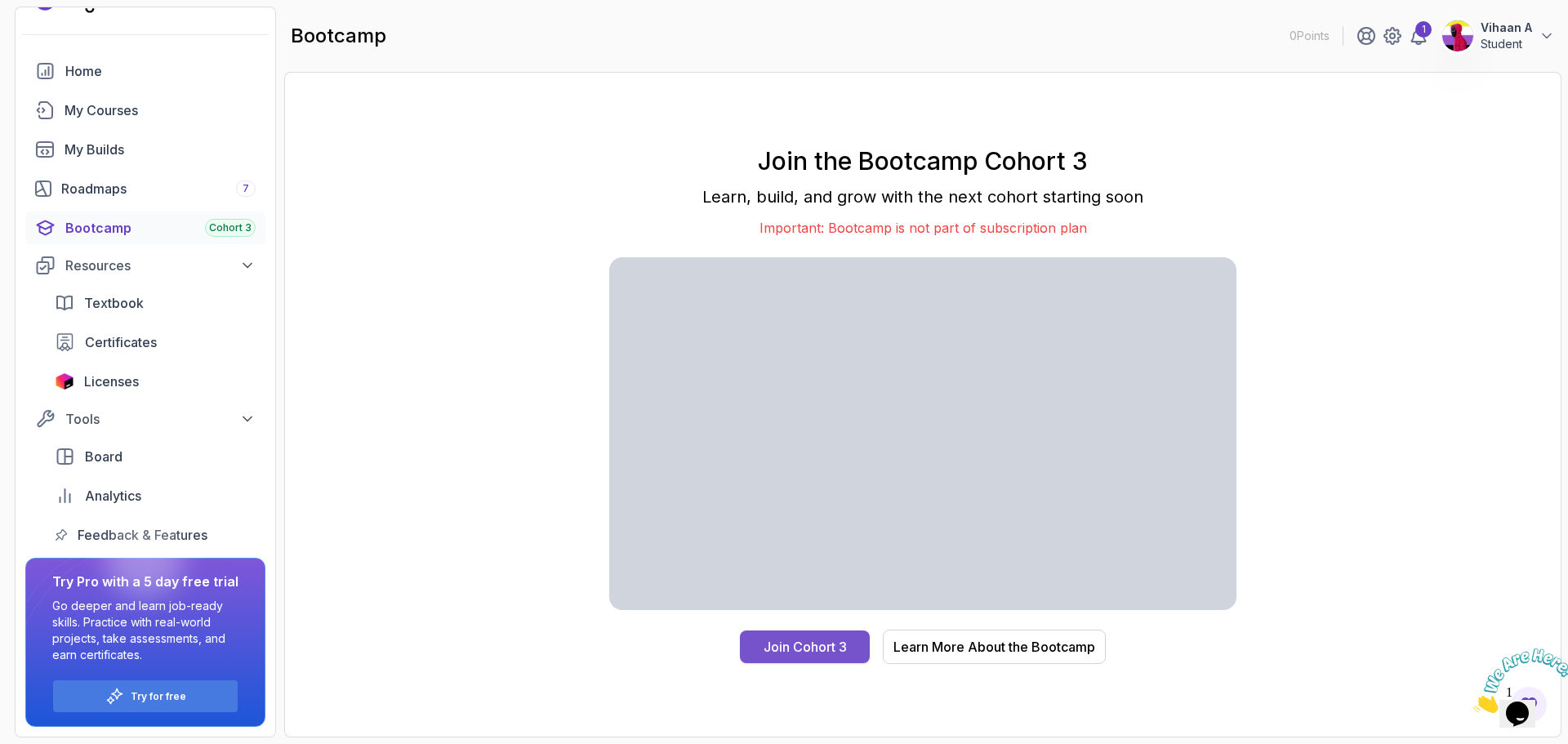
click at [831, 641] on div "Join Cohort 3" at bounding box center [806, 647] width 84 height 20
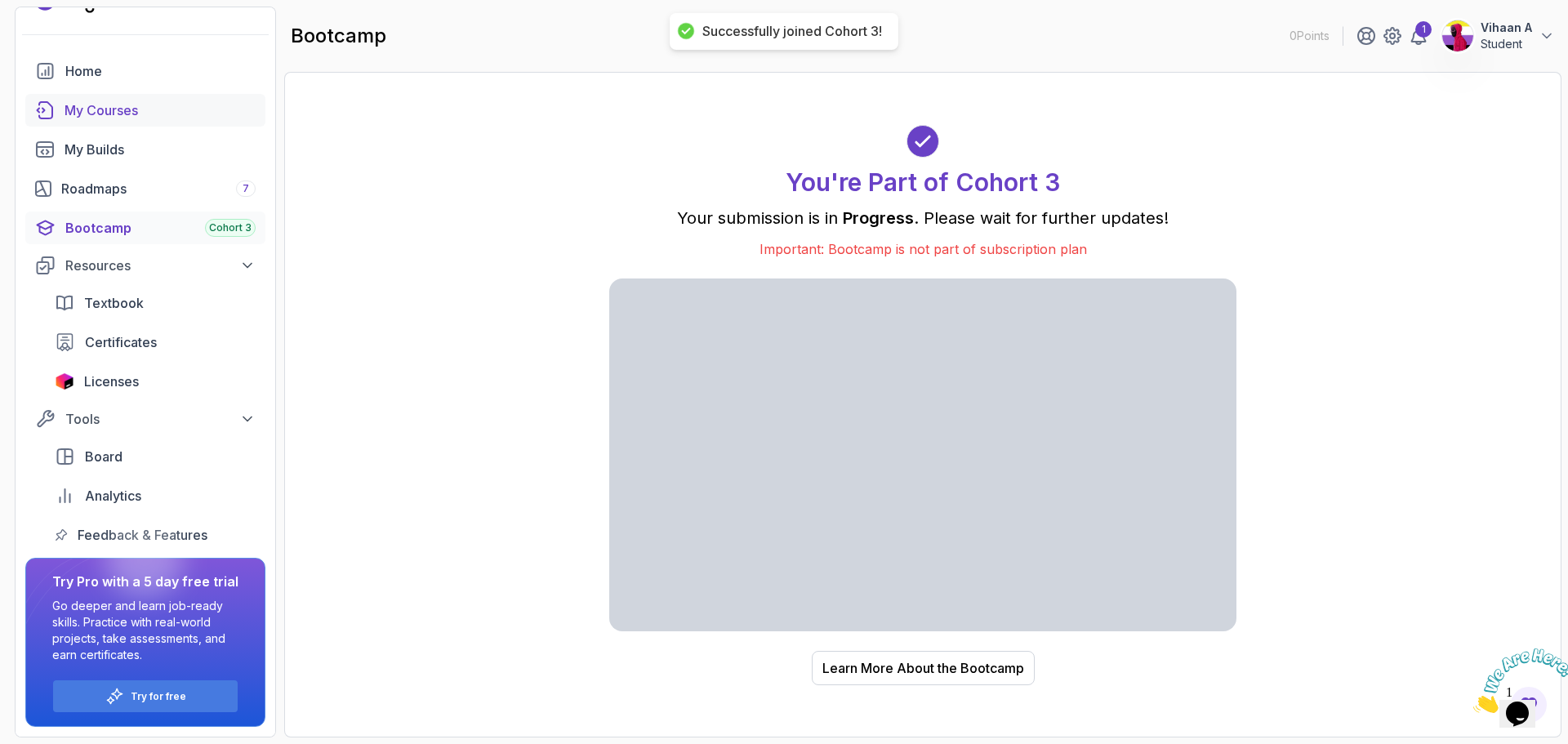
click at [102, 110] on div "My Courses" at bounding box center [161, 110] width 191 height 20
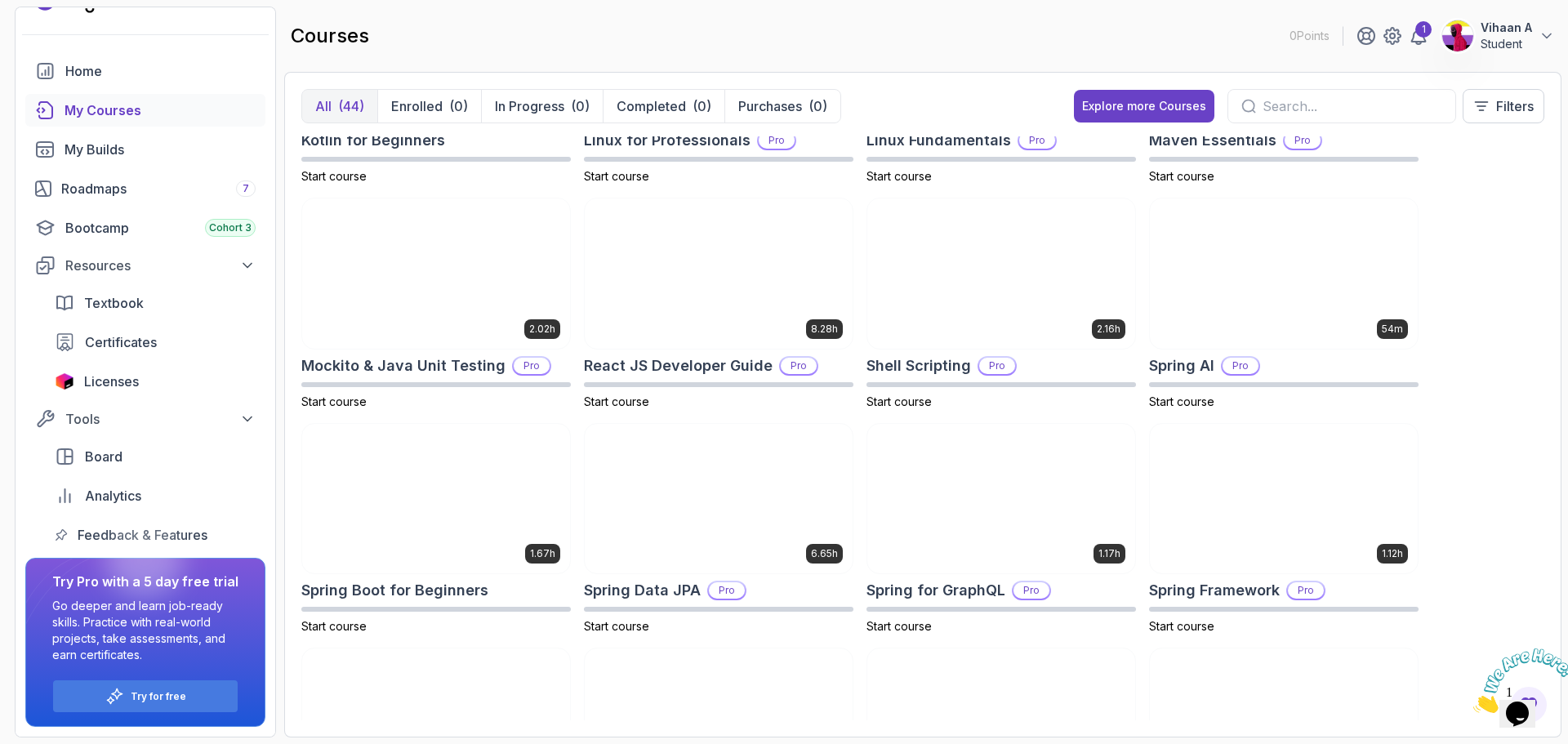
scroll to position [1740, 0]
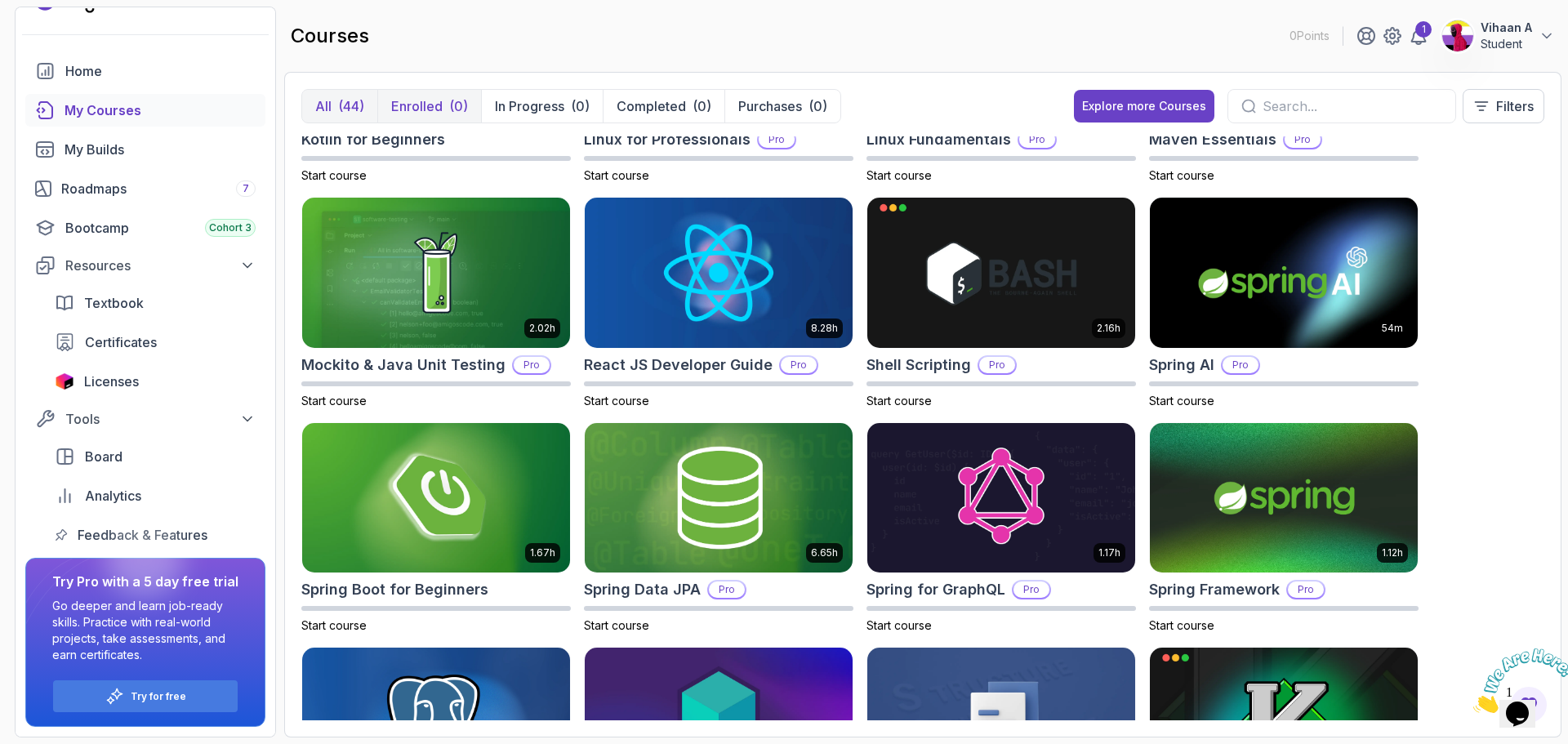
click at [441, 117] on button "Enrolled (0)" at bounding box center [429, 106] width 103 height 32
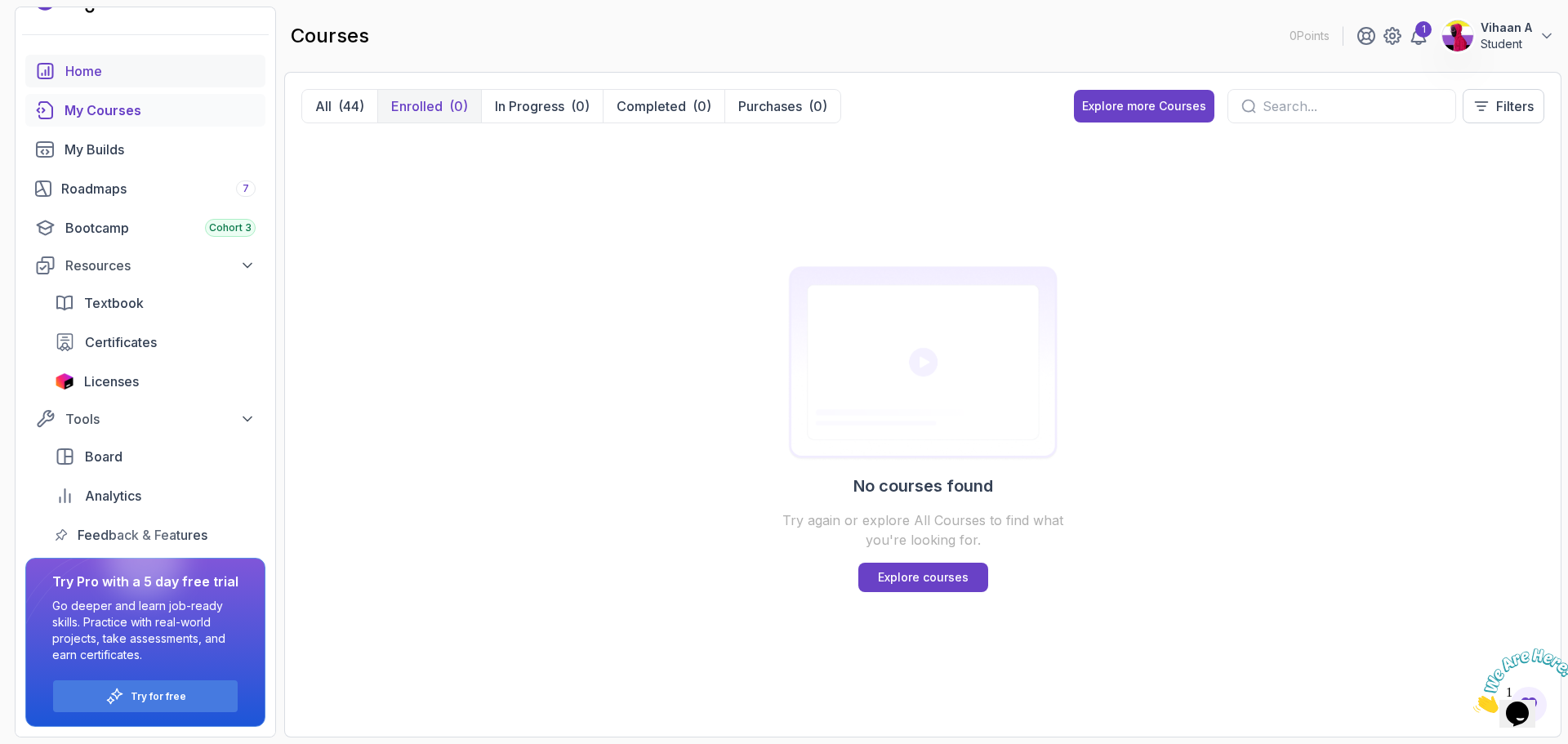
click at [161, 79] on div "Home" at bounding box center [160, 71] width 191 height 20
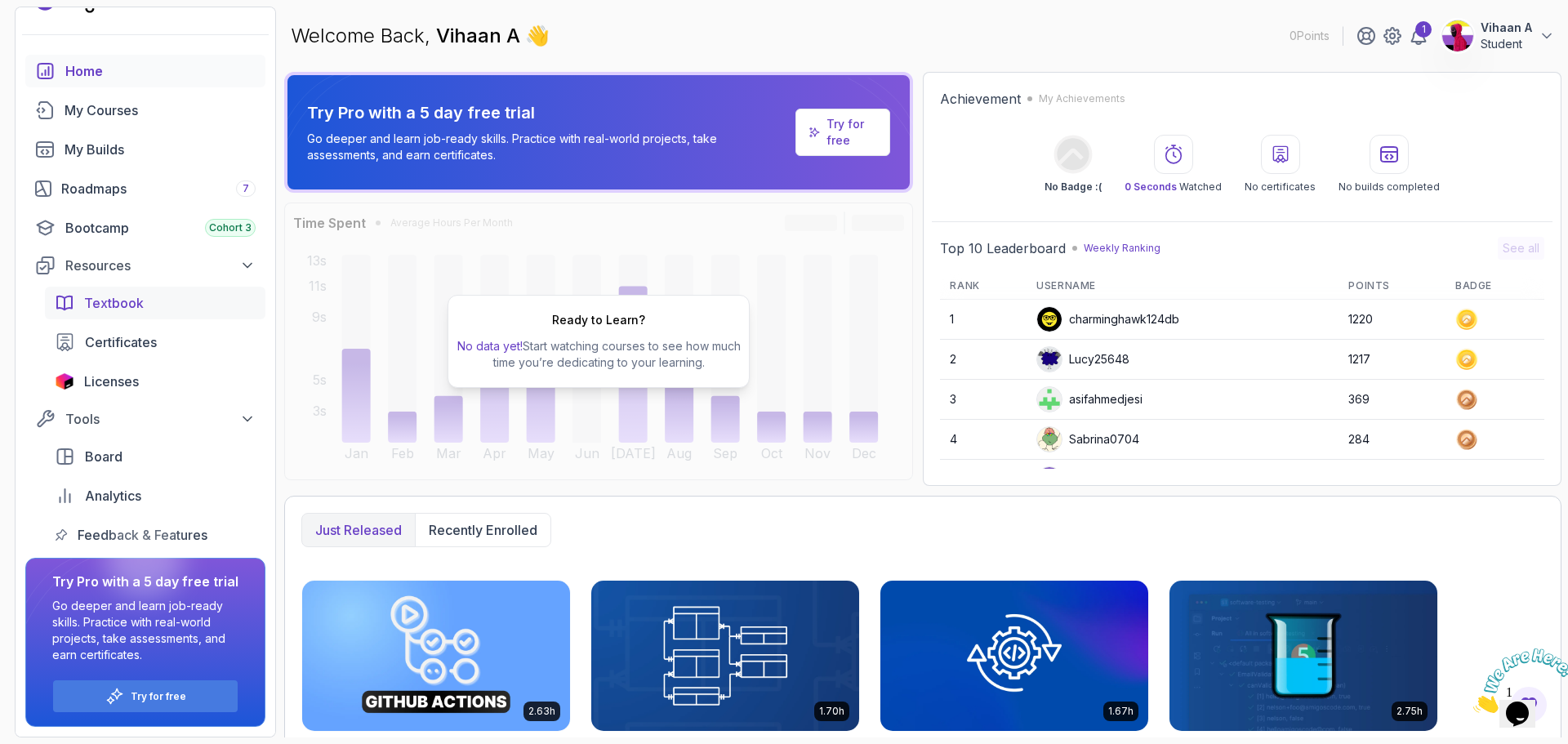
click at [104, 308] on span "Textbook" at bounding box center [114, 302] width 60 height 20
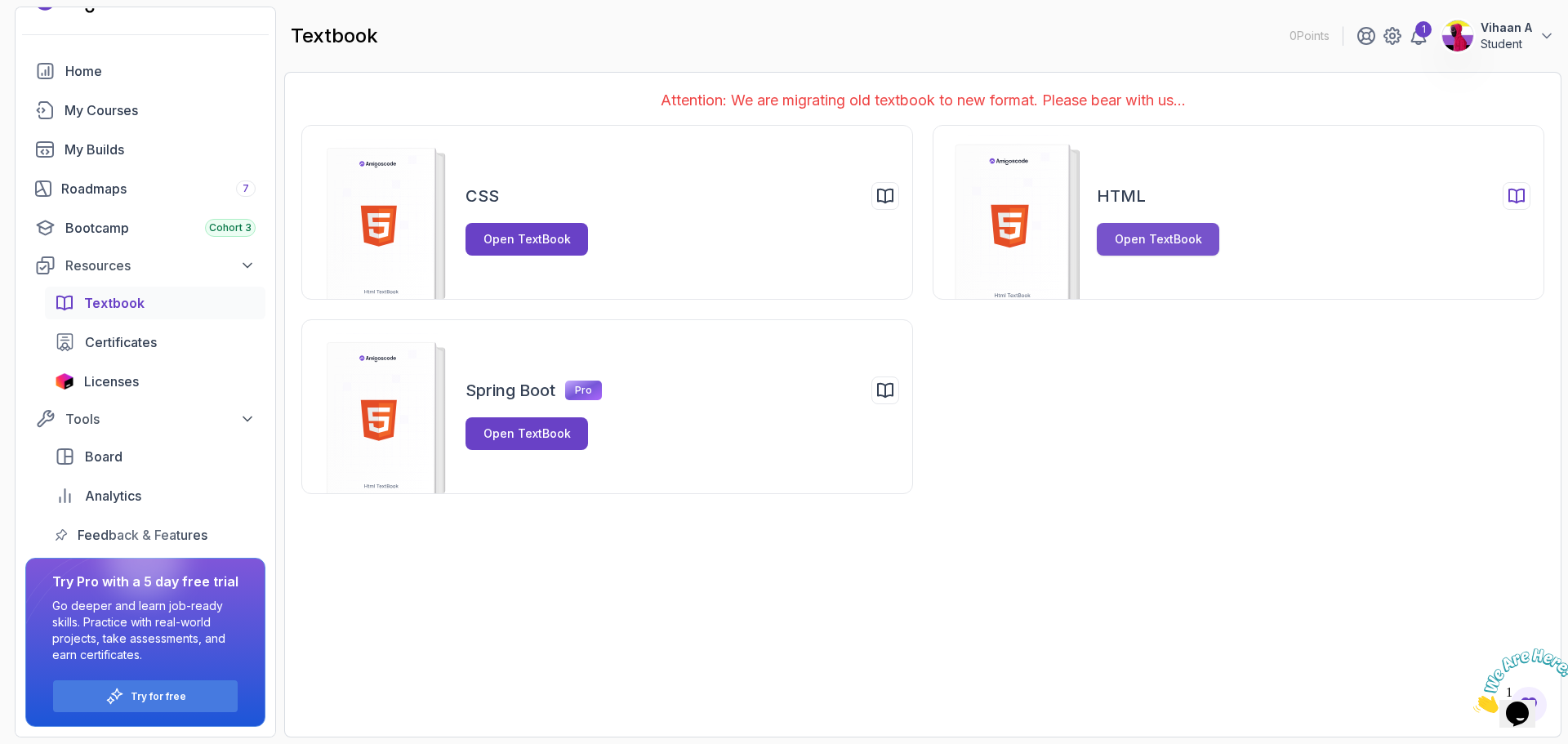
click at [1167, 231] on div "Open TextBook" at bounding box center [1159, 239] width 87 height 16
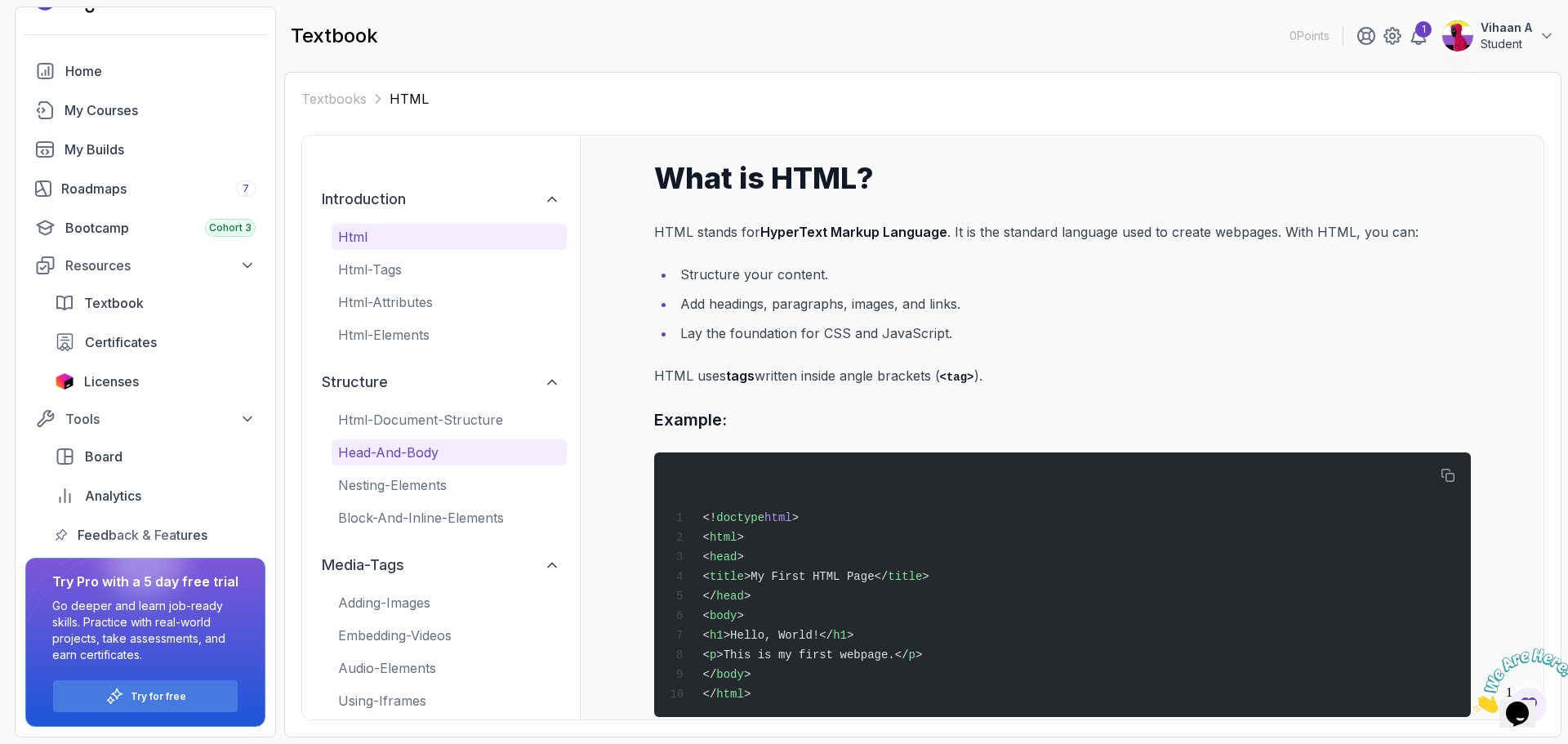
scroll to position [21, 0]
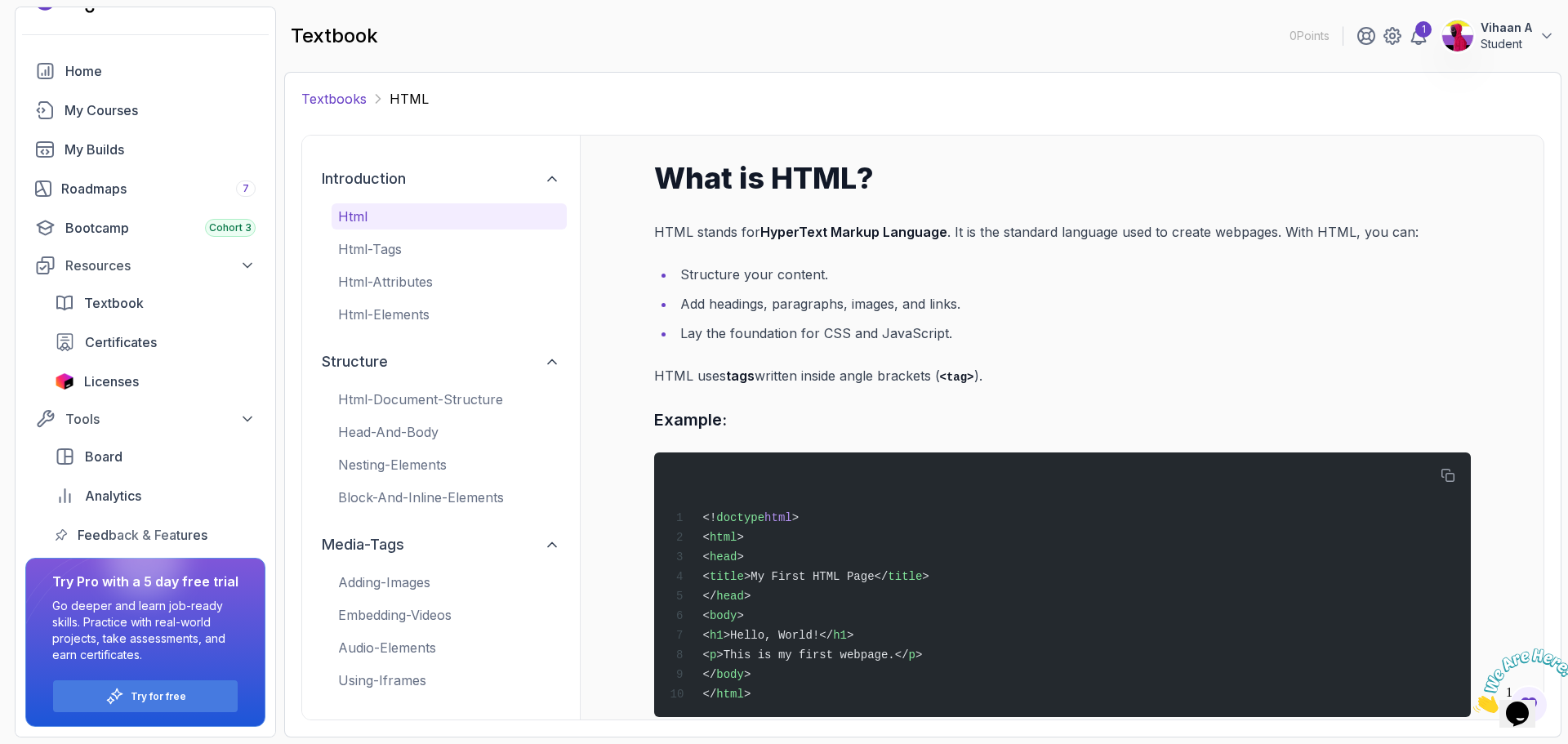
click at [362, 99] on link "Textbooks" at bounding box center [334, 98] width 65 height 20
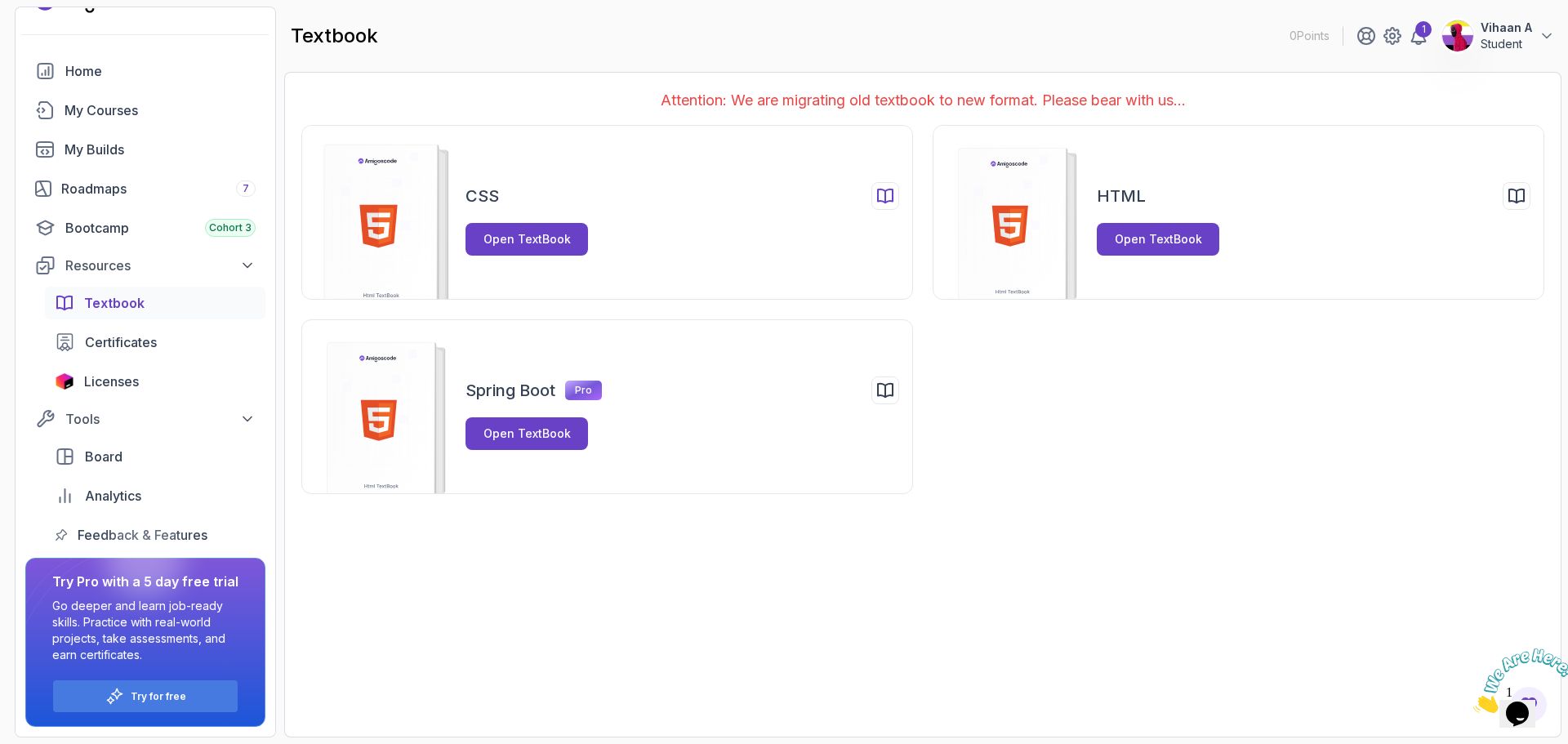
click at [514, 216] on div "CSS Open TextBook" at bounding box center [683, 219] width 434 height 73
click at [514, 240] on div "Open TextBook" at bounding box center [527, 239] width 87 height 16
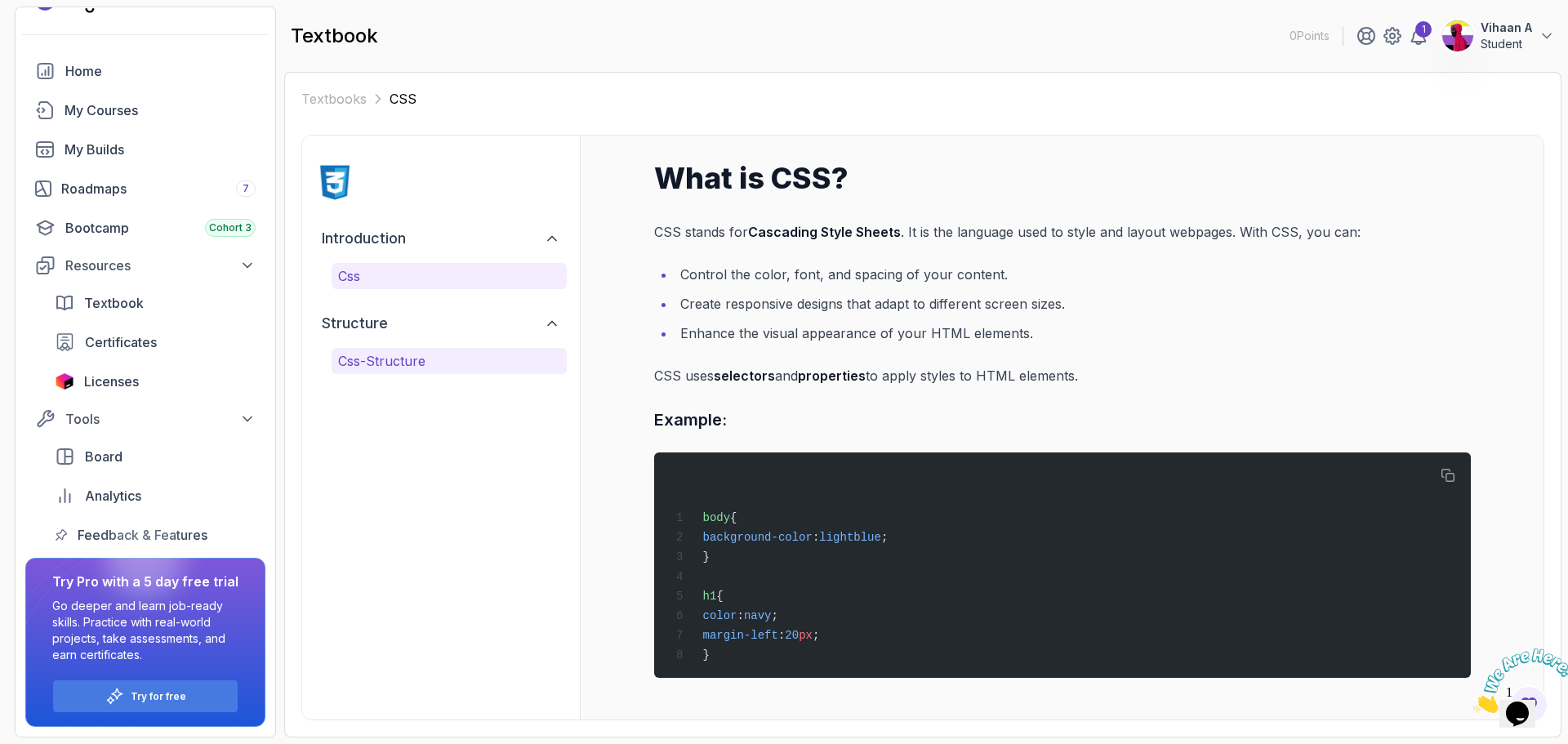
click at [415, 362] on p "css-structure" at bounding box center [449, 360] width 222 height 20
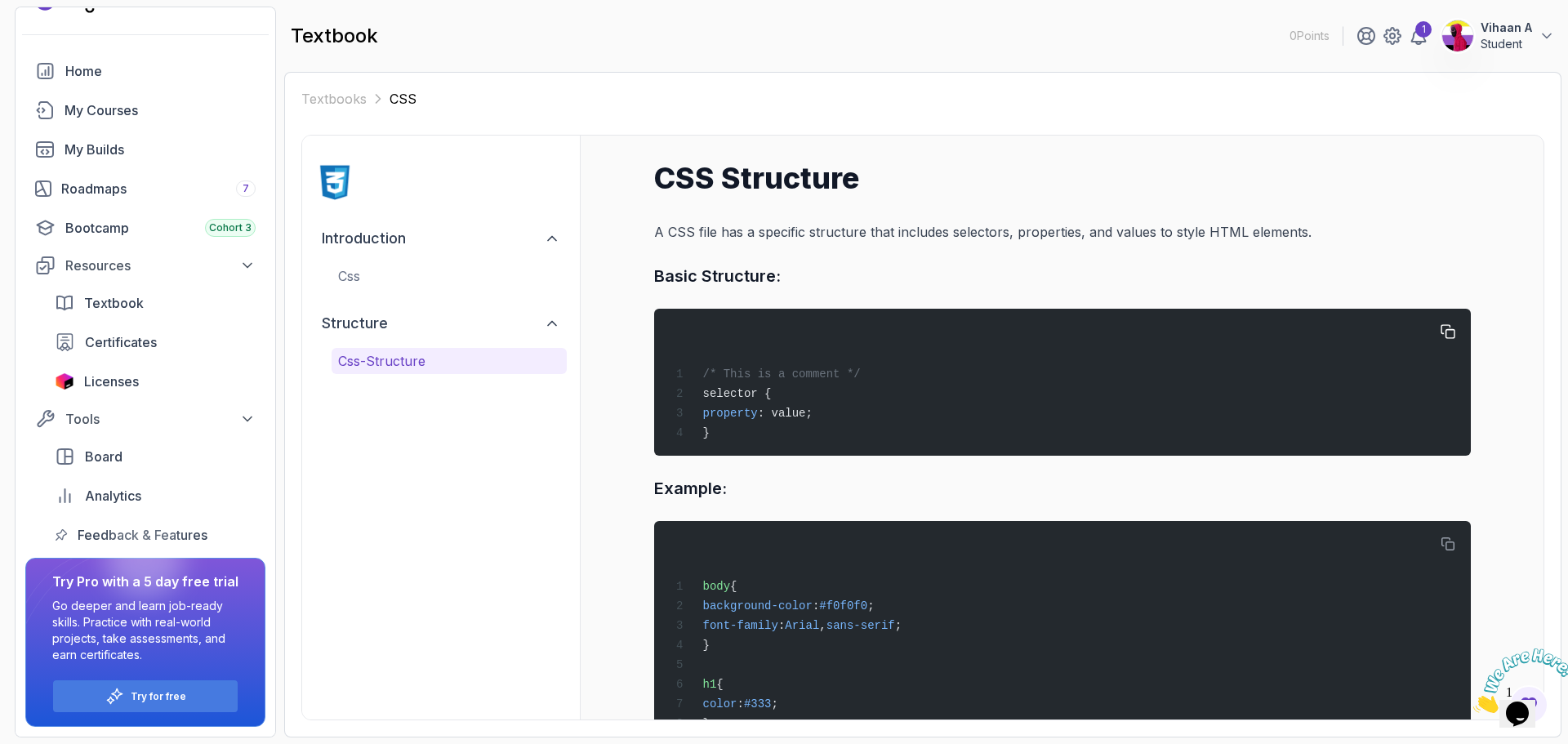
scroll to position [63, 0]
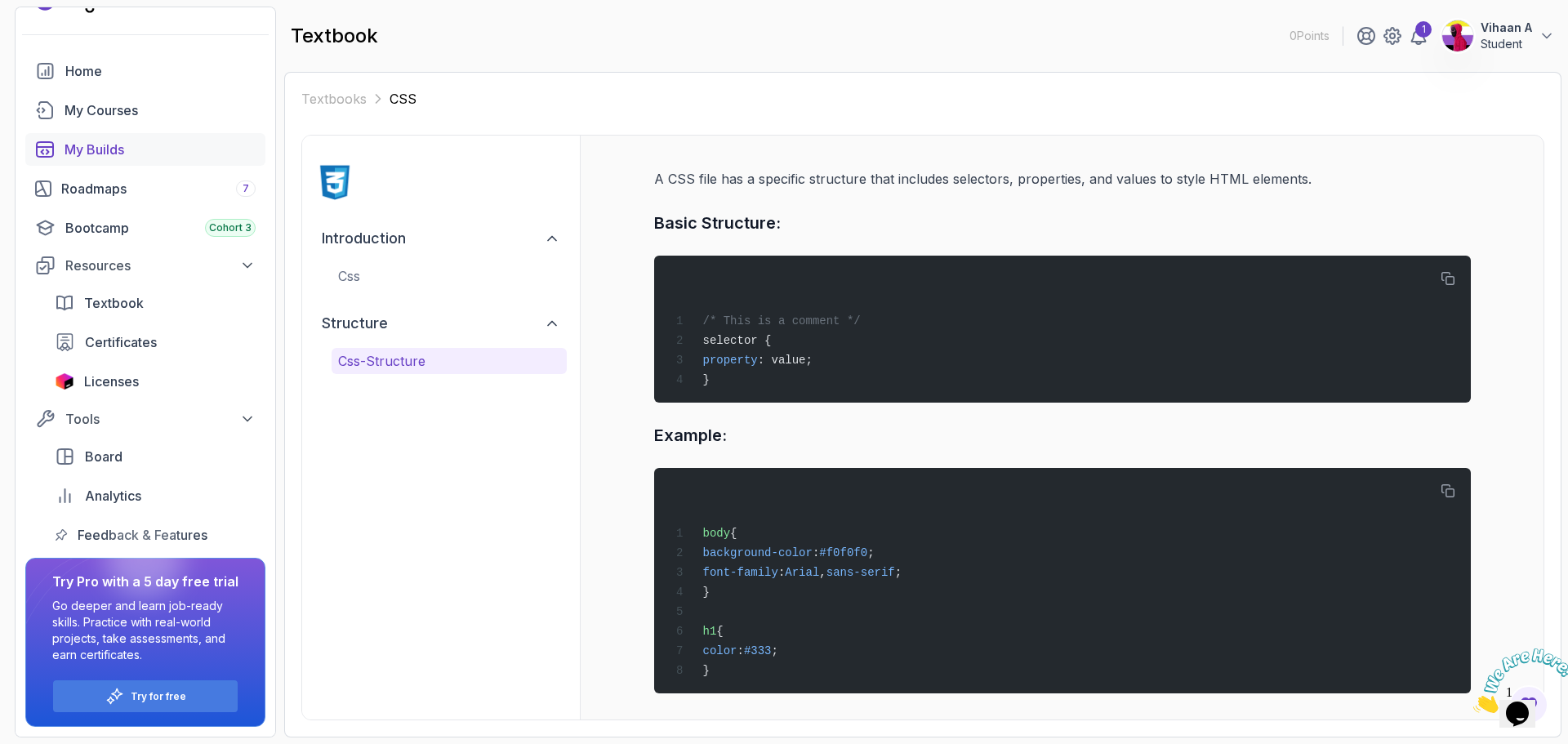
click at [107, 144] on div "My Builds" at bounding box center [161, 149] width 191 height 20
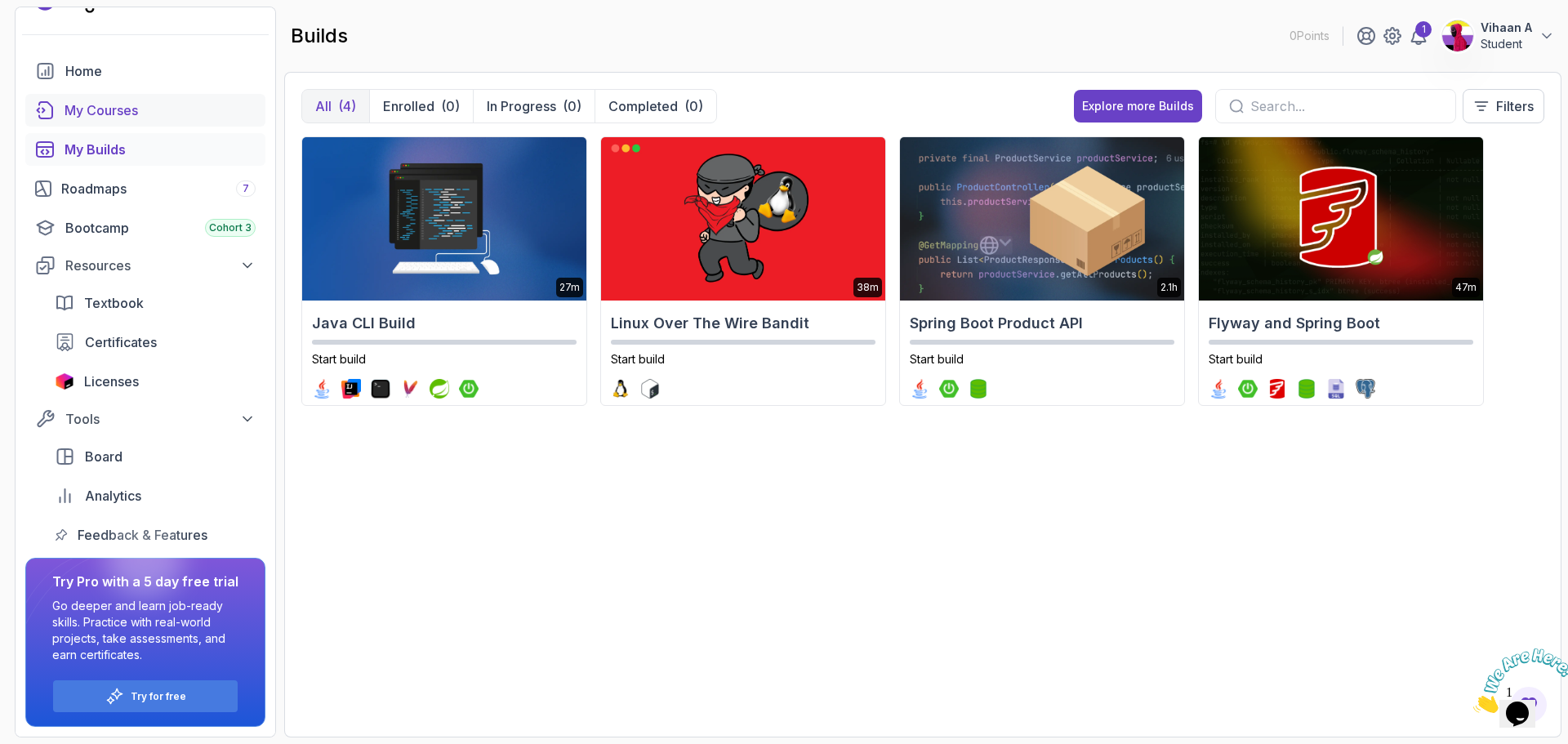
click at [97, 120] on div "My Courses" at bounding box center [161, 110] width 191 height 20
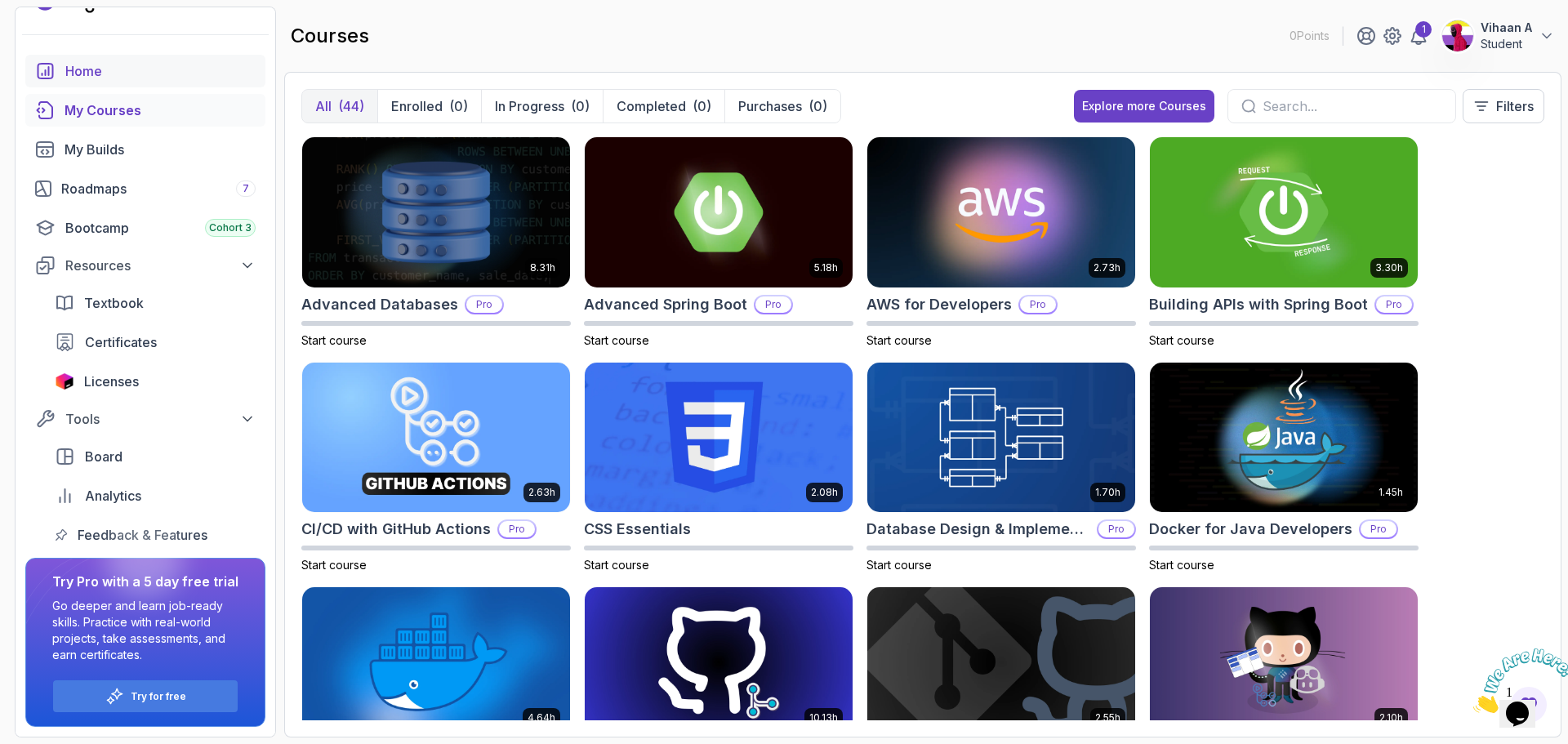
click at [74, 78] on div "Home" at bounding box center [160, 71] width 191 height 20
